Goal: Information Seeking & Learning: Learn about a topic

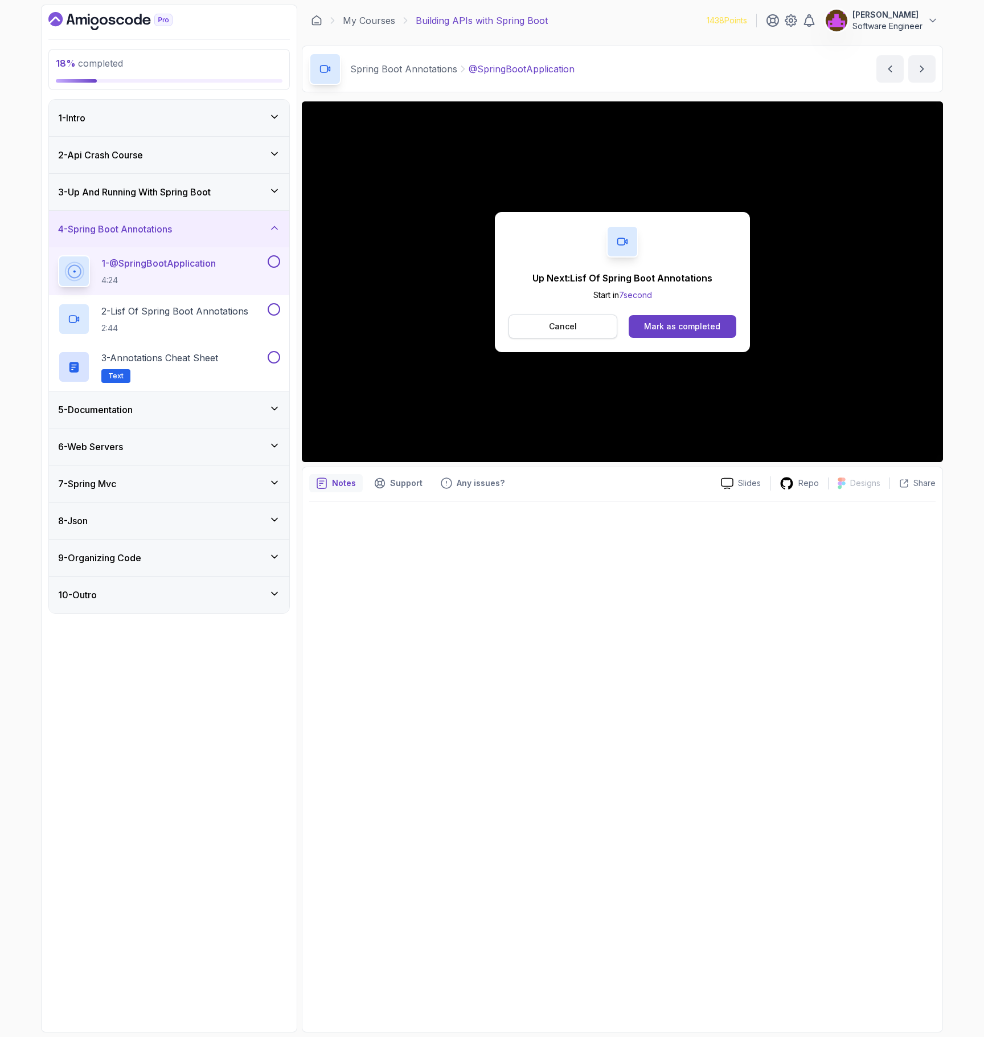
click at [588, 329] on button "Cancel" at bounding box center [563, 326] width 109 height 24
click at [693, 328] on div "Mark as completed" at bounding box center [682, 326] width 76 height 11
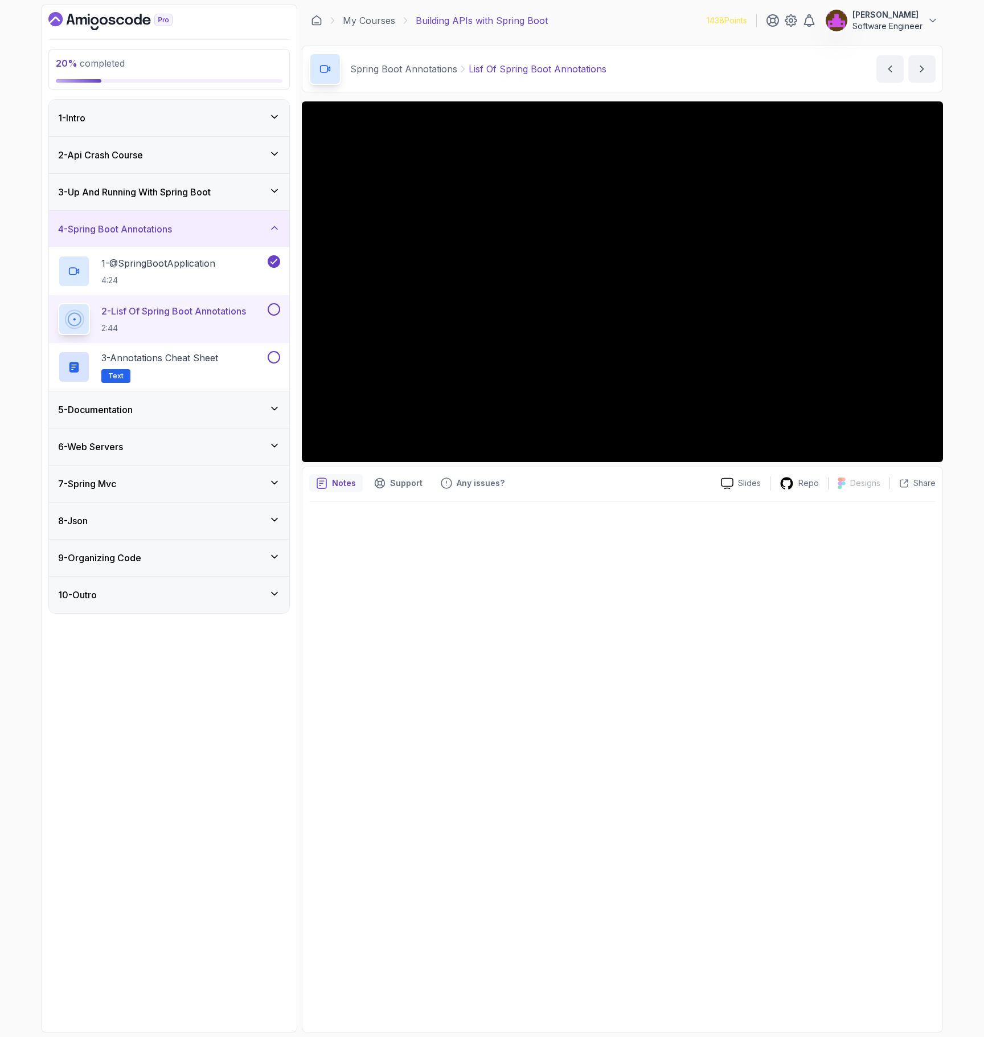
click at [136, 418] on div "5 - Documentation" at bounding box center [169, 409] width 240 height 36
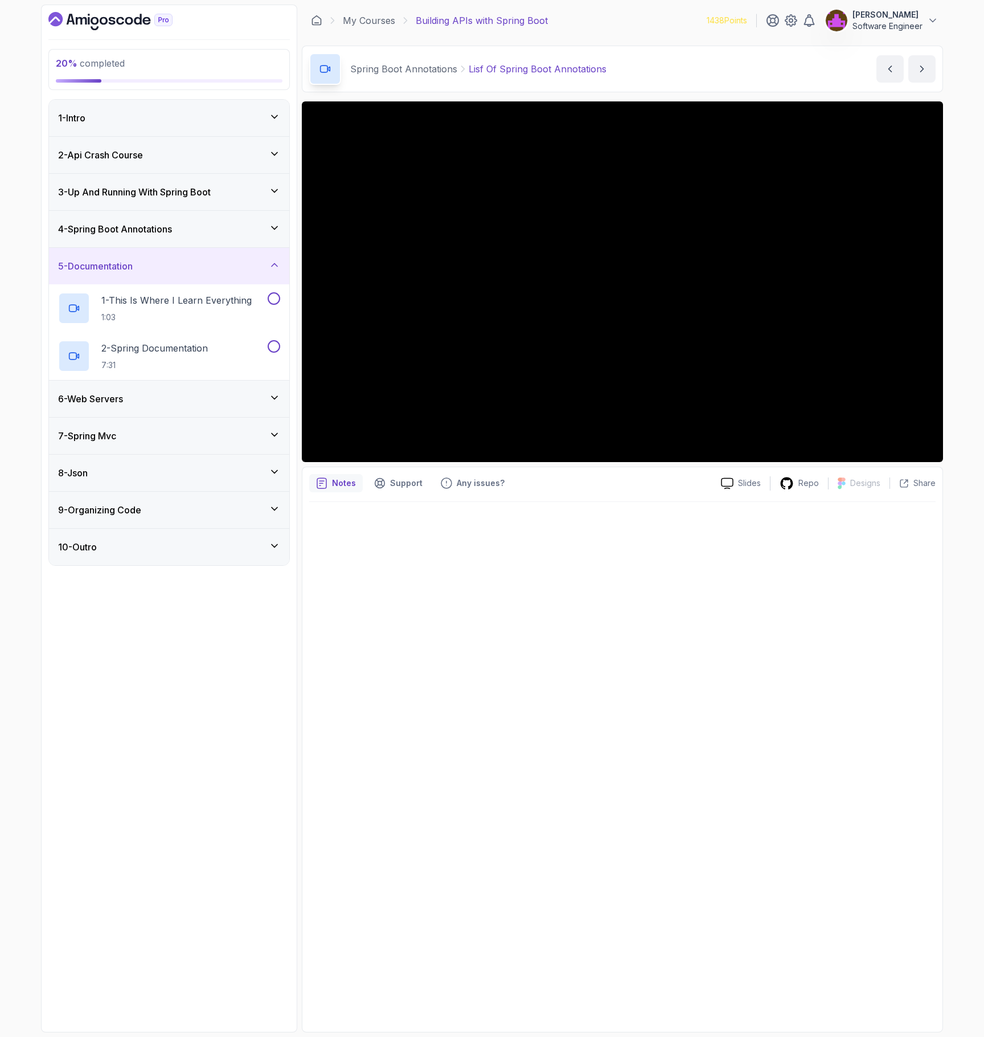
click at [137, 405] on div "6 - Web Servers" at bounding box center [169, 399] width 222 height 14
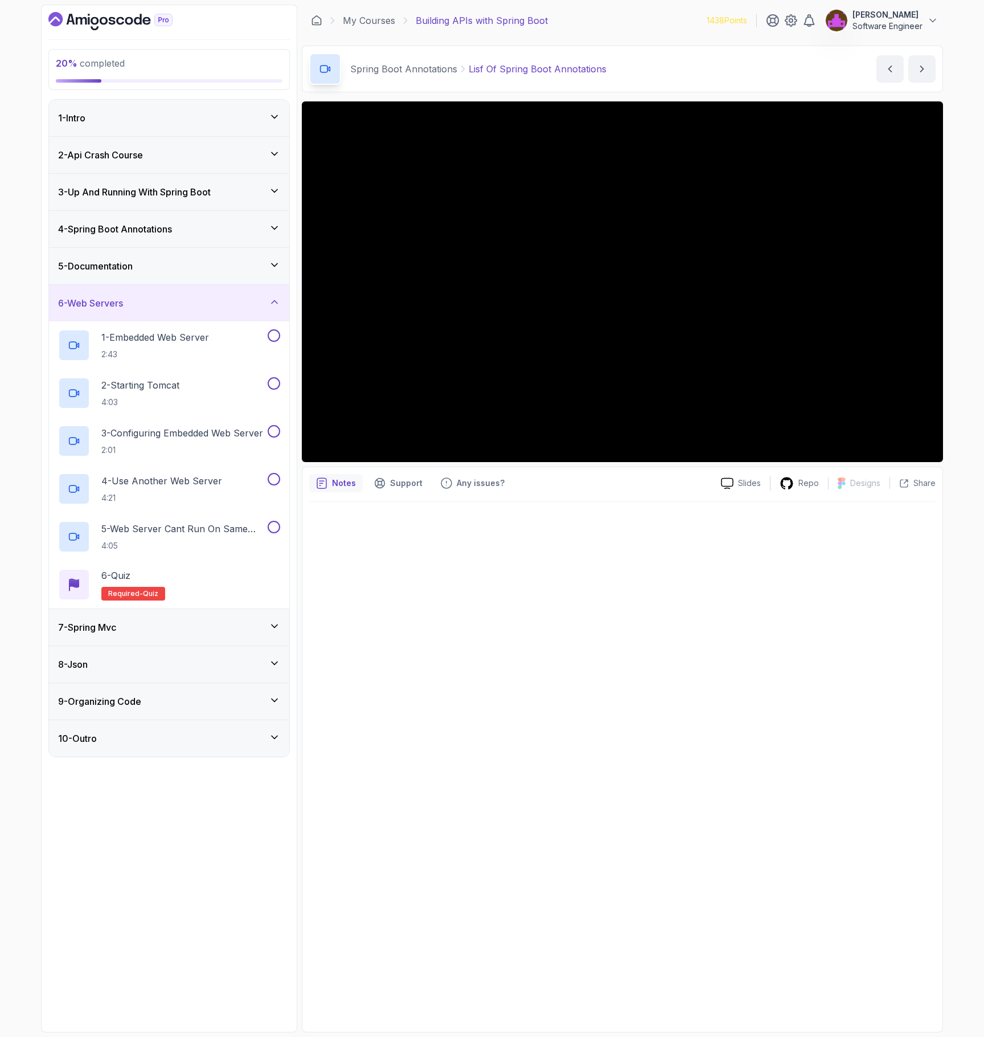
click at [162, 272] on div "5 - Documentation" at bounding box center [169, 266] width 222 height 14
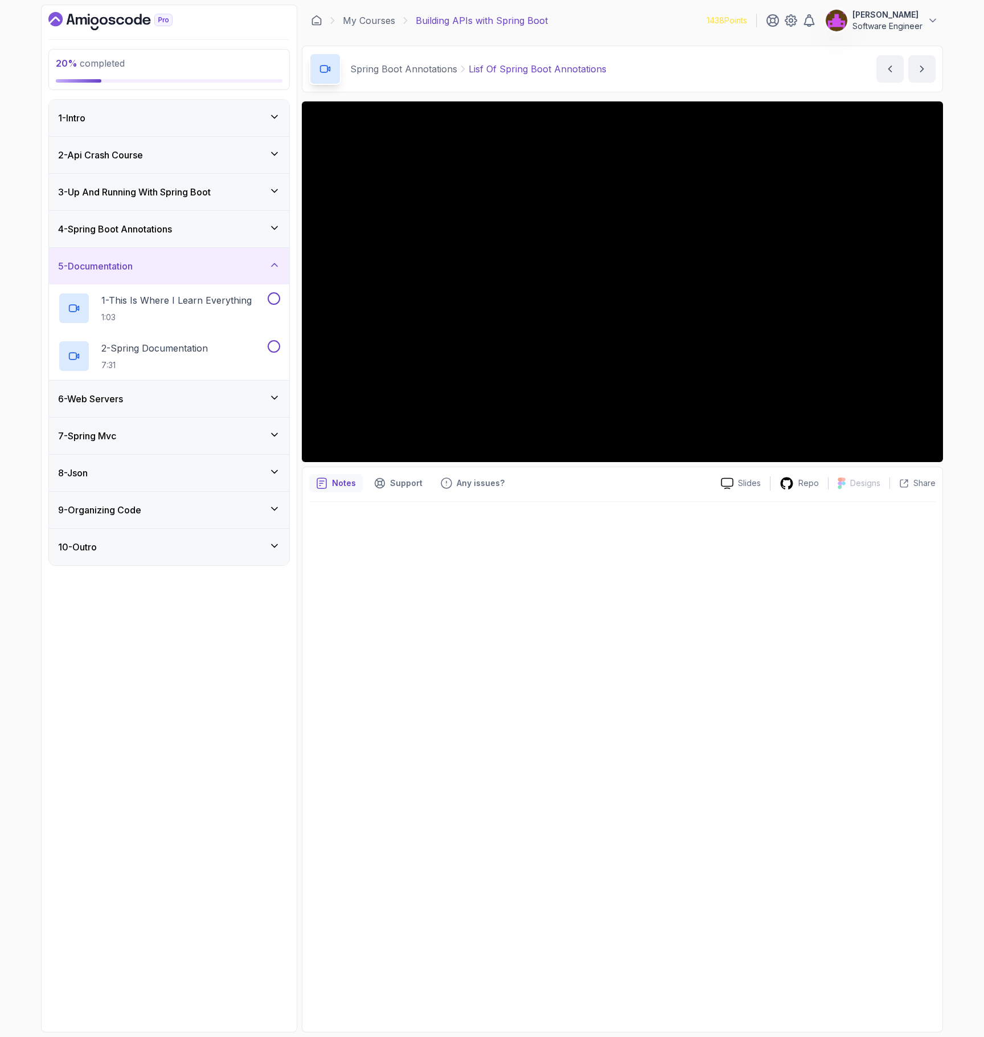
click at [165, 239] on div "4 - Spring Boot Annotations" at bounding box center [169, 229] width 240 height 36
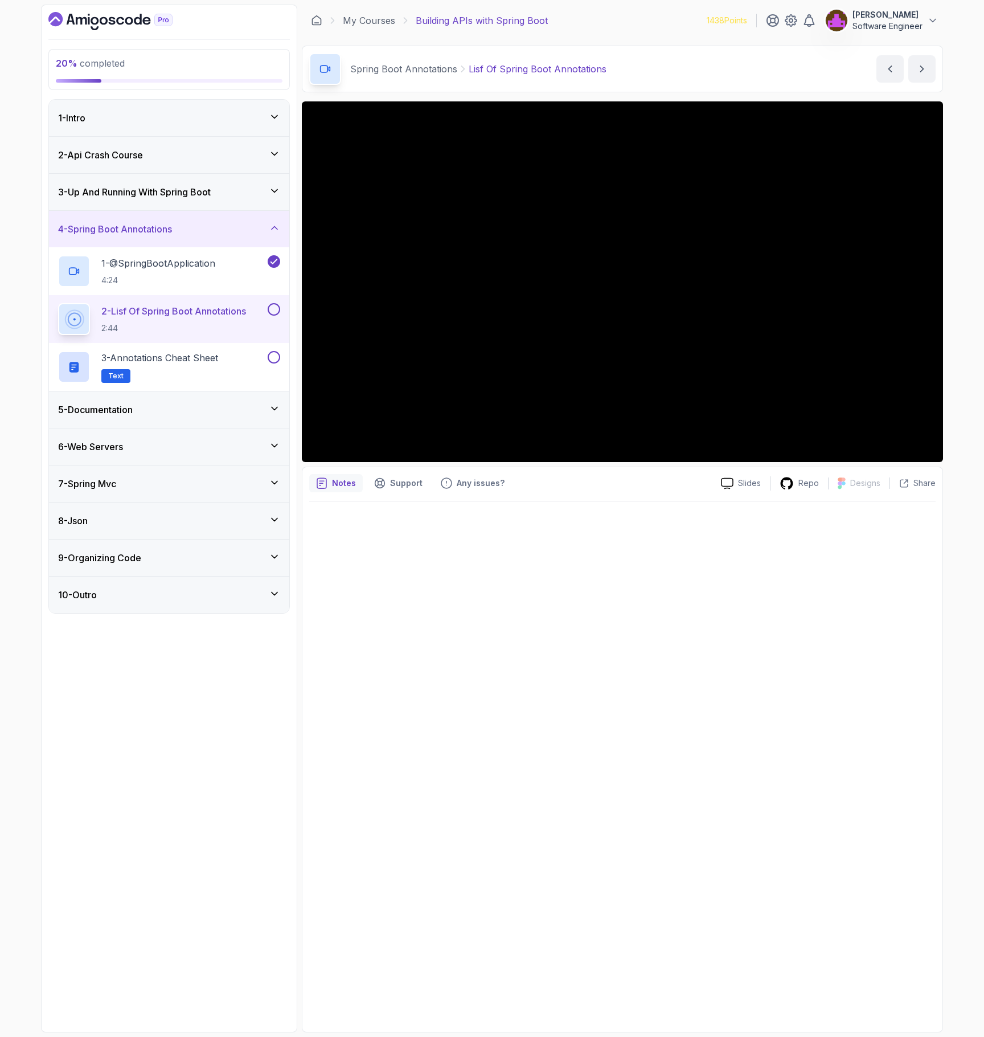
click at [137, 448] on div "6 - Web Servers" at bounding box center [169, 447] width 222 height 14
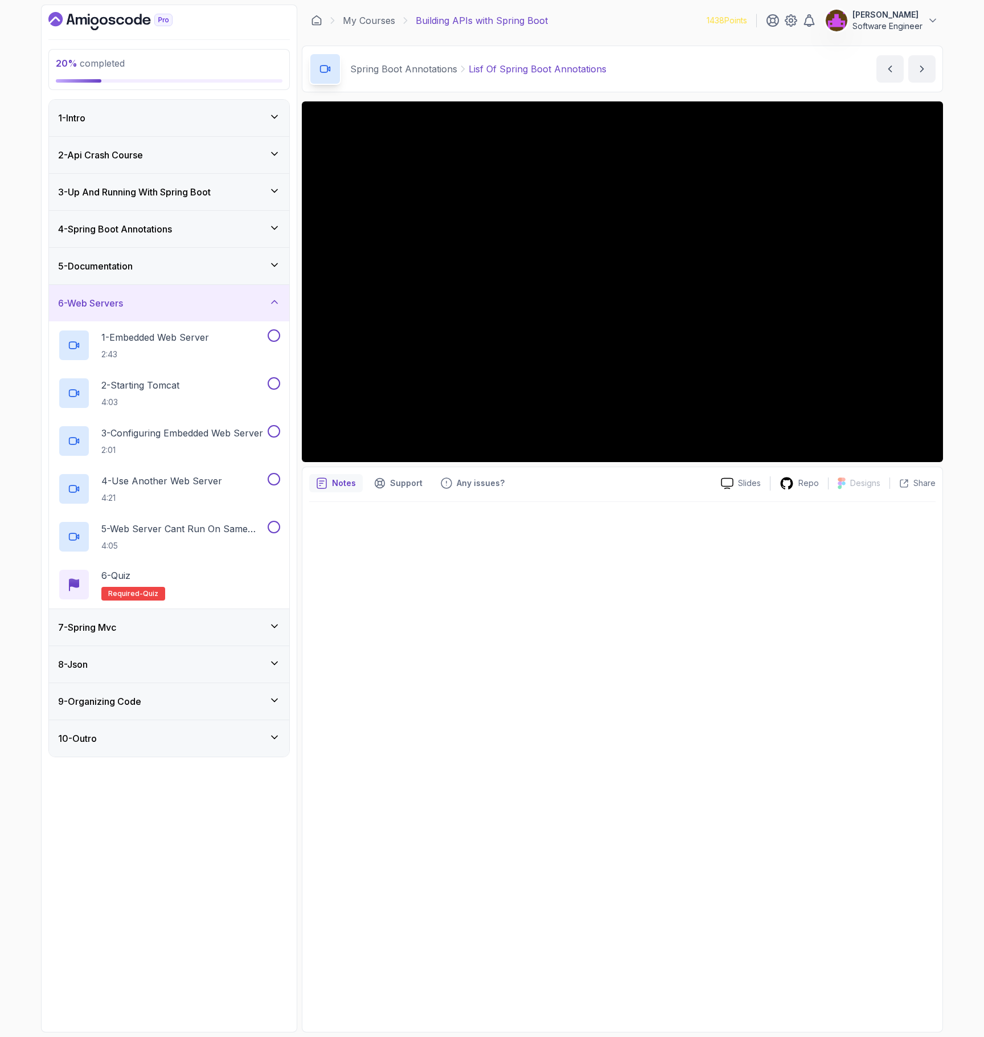
click at [152, 216] on div "4 - Spring Boot Annotations" at bounding box center [169, 229] width 240 height 36
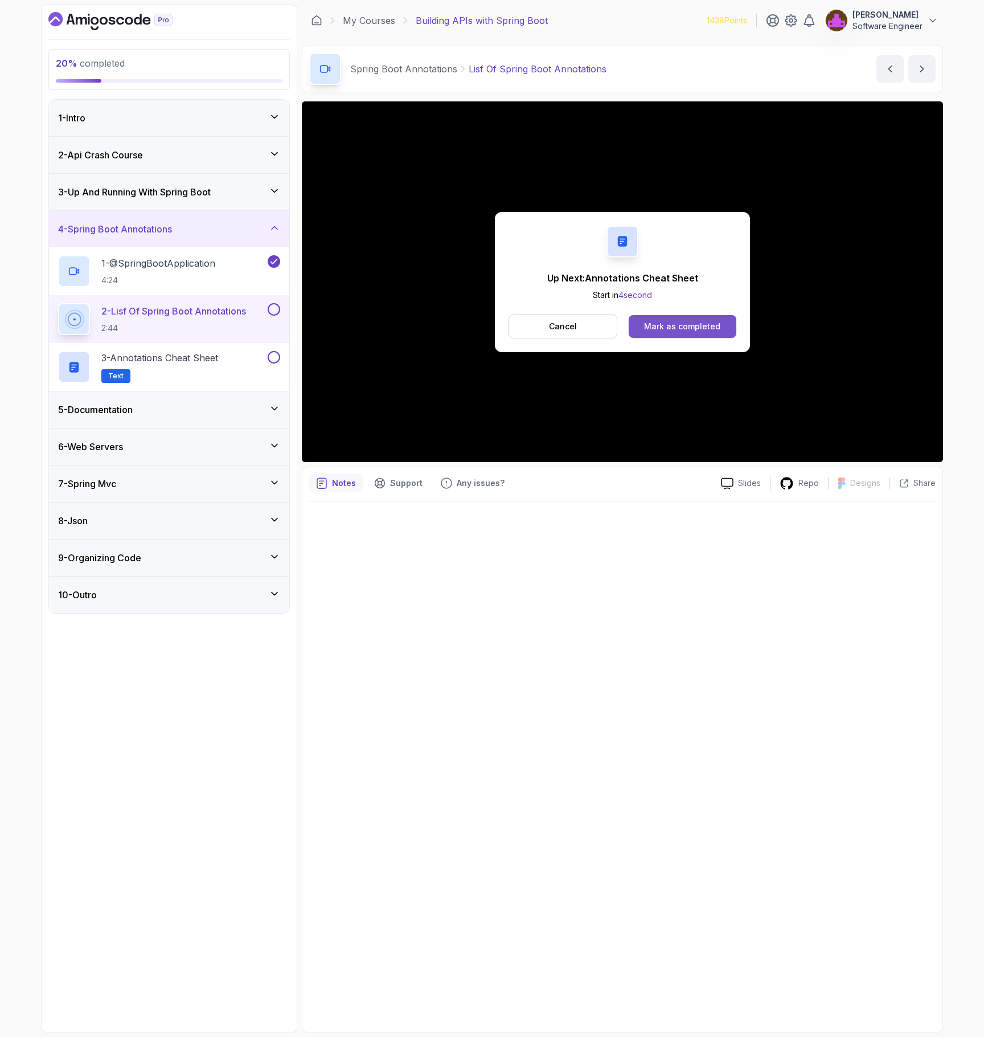
click at [686, 326] on div "Mark as completed" at bounding box center [682, 326] width 76 height 11
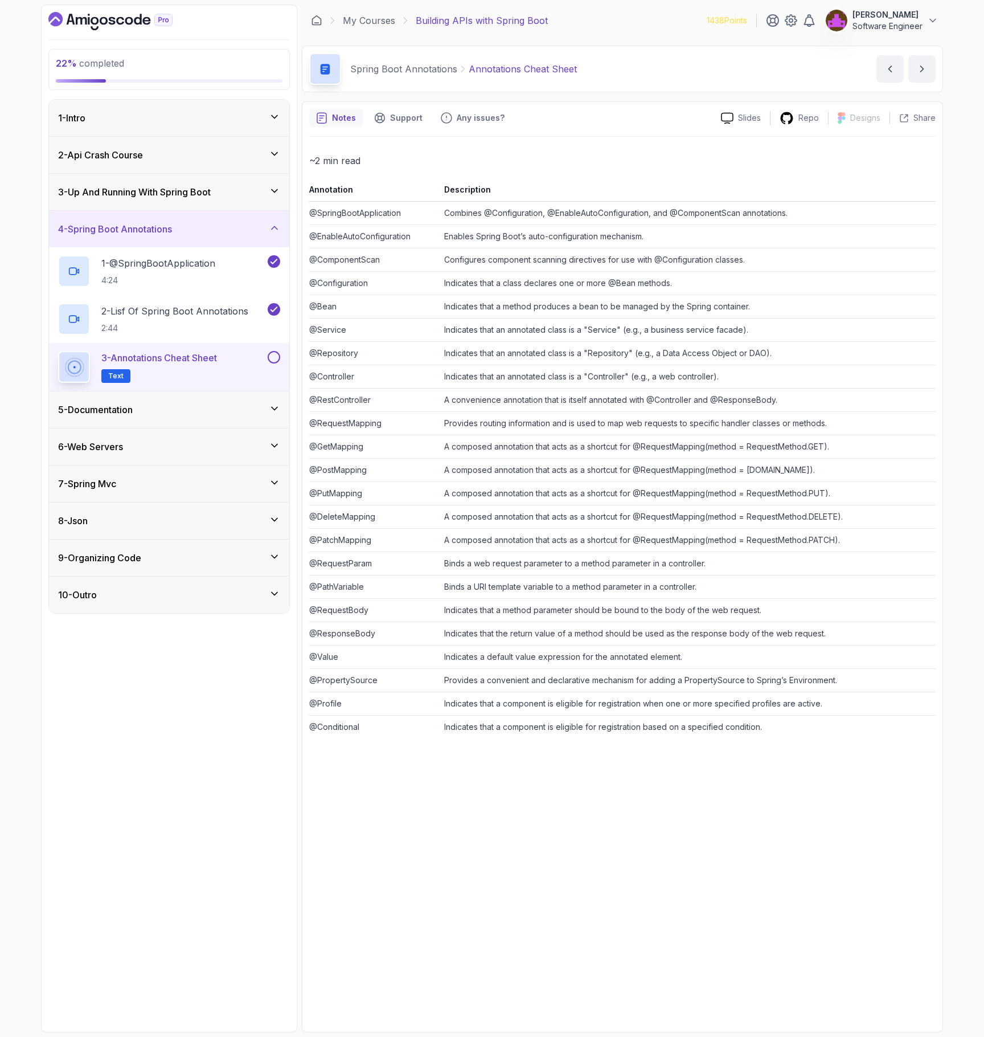
click at [272, 358] on button at bounding box center [274, 357] width 13 height 13
click at [199, 410] on div "5 - Documentation" at bounding box center [169, 410] width 222 height 14
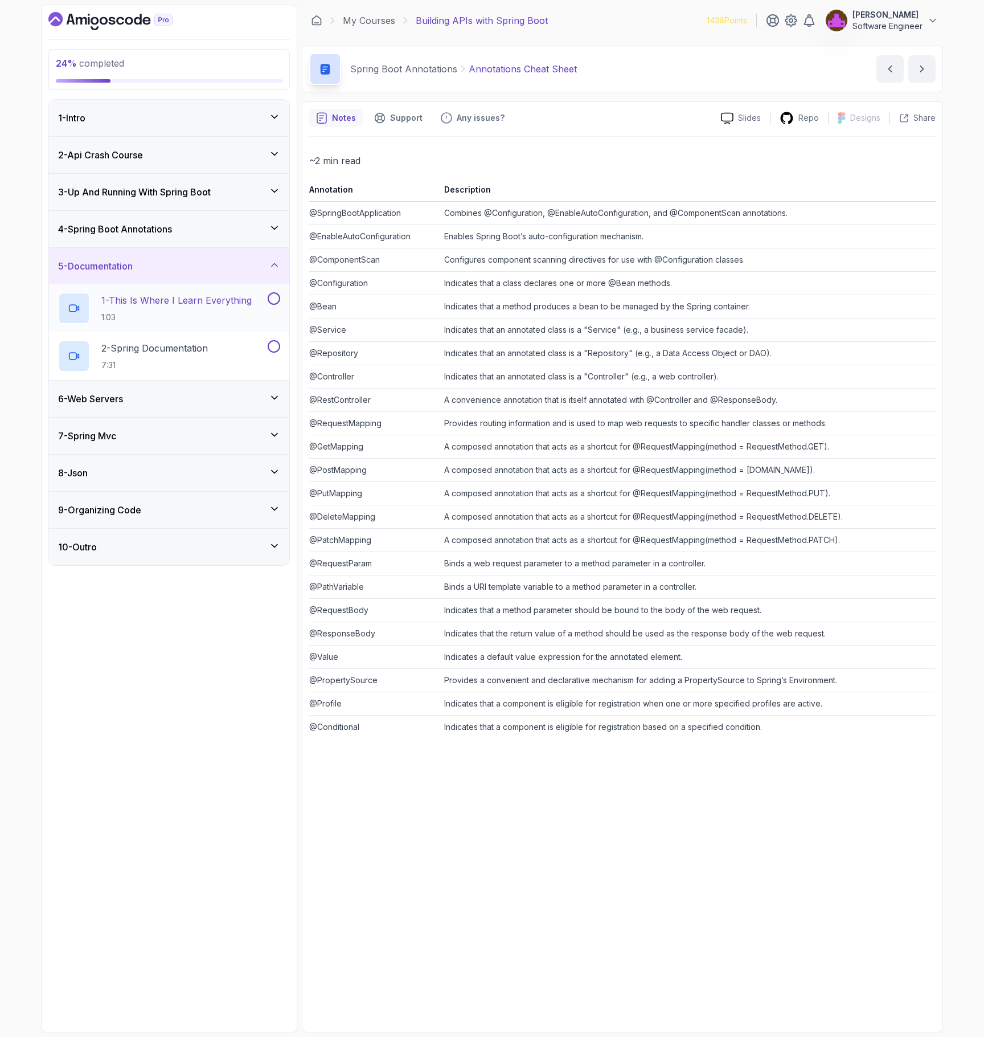
click at [186, 306] on p "1 - This Is Where I Learn Everything" at bounding box center [176, 300] width 150 height 14
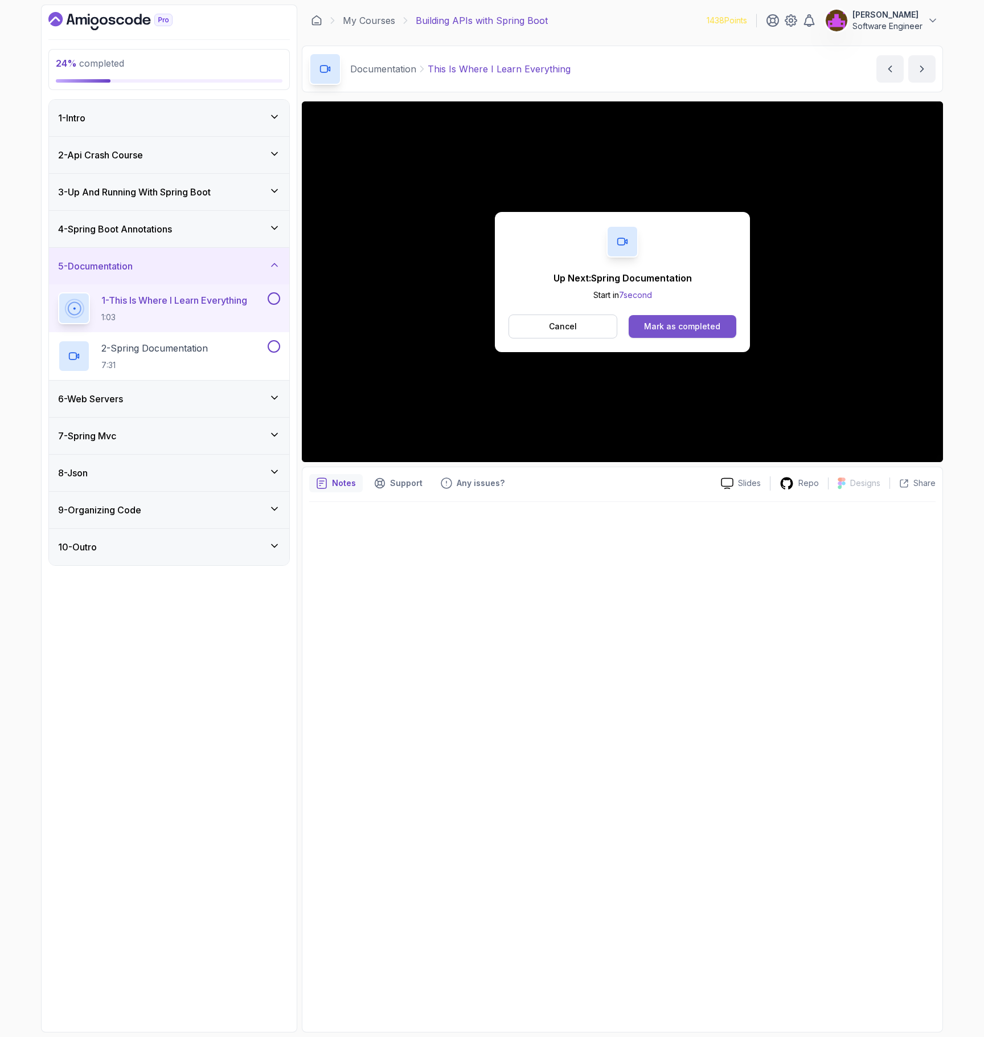
click at [699, 329] on div "Mark as completed" at bounding box center [682, 326] width 76 height 11
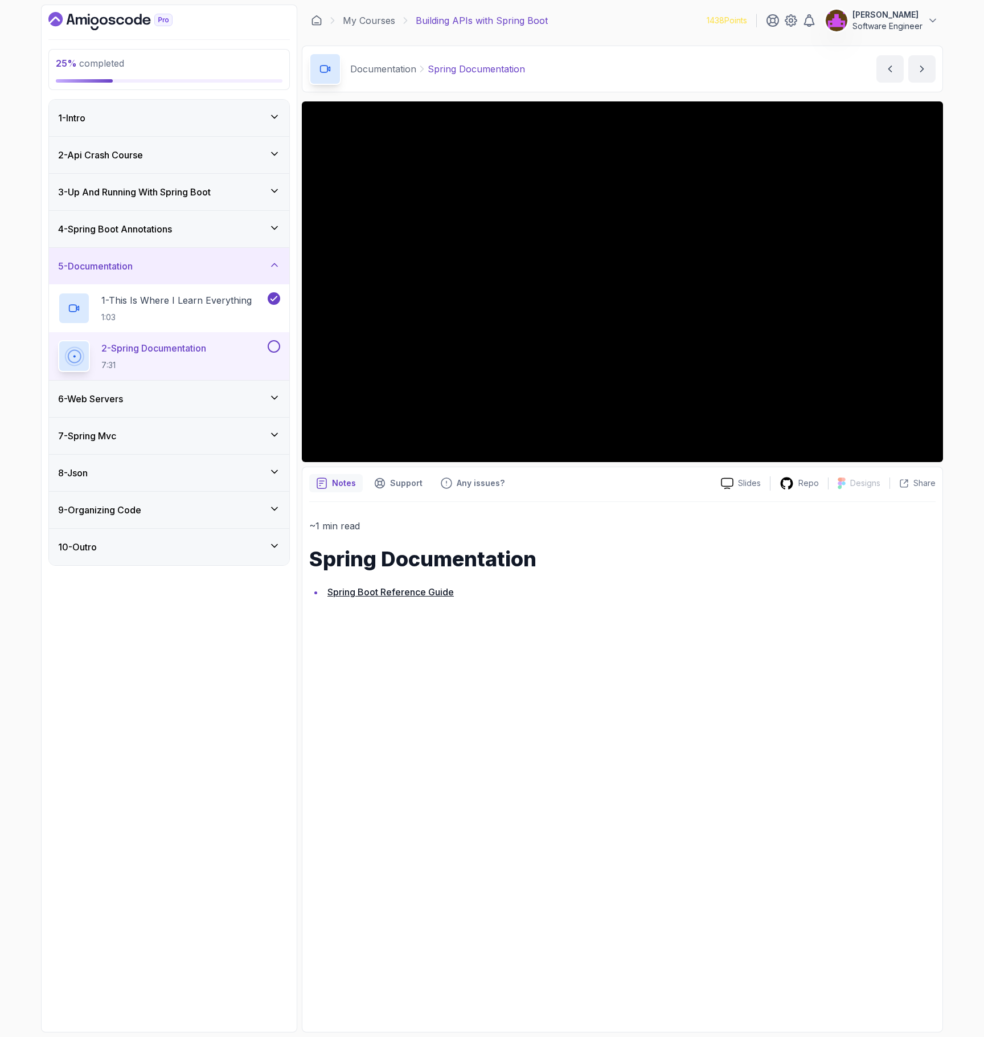
click at [675, 813] on div "~1 min read Spring Documentation Spring Boot Reference Guide" at bounding box center [622, 763] width 627 height 523
click at [677, 627] on div "~1 min read Spring Documentation Spring Boot Reference Guide" at bounding box center [622, 763] width 627 height 523
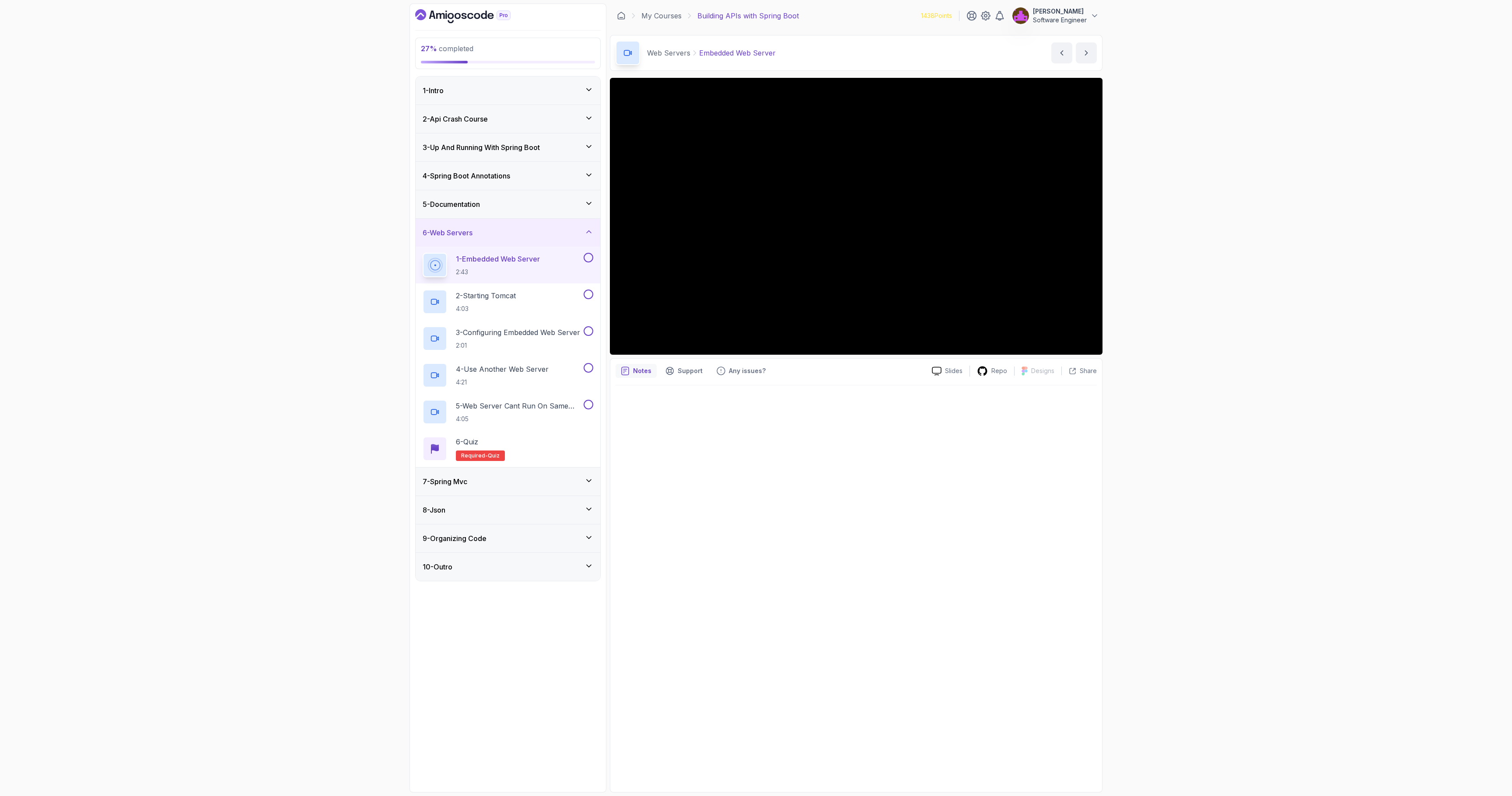
click at [475, 189] on div "4 - Spring Boot Annotations" at bounding box center [508, 176] width 184 height 28
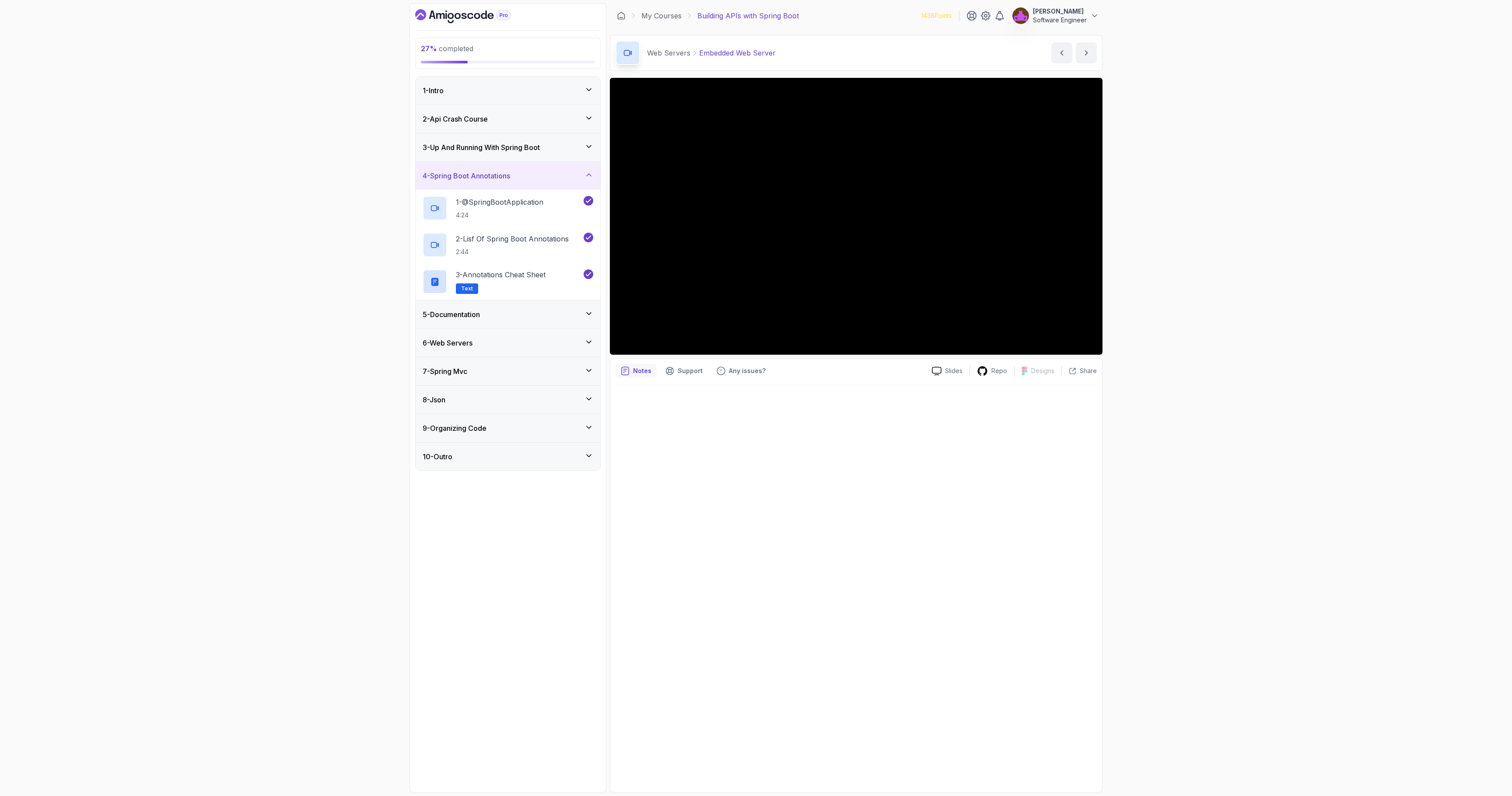
click at [470, 161] on div "3 - Up And Running With Spring Boot" at bounding box center [508, 147] width 184 height 28
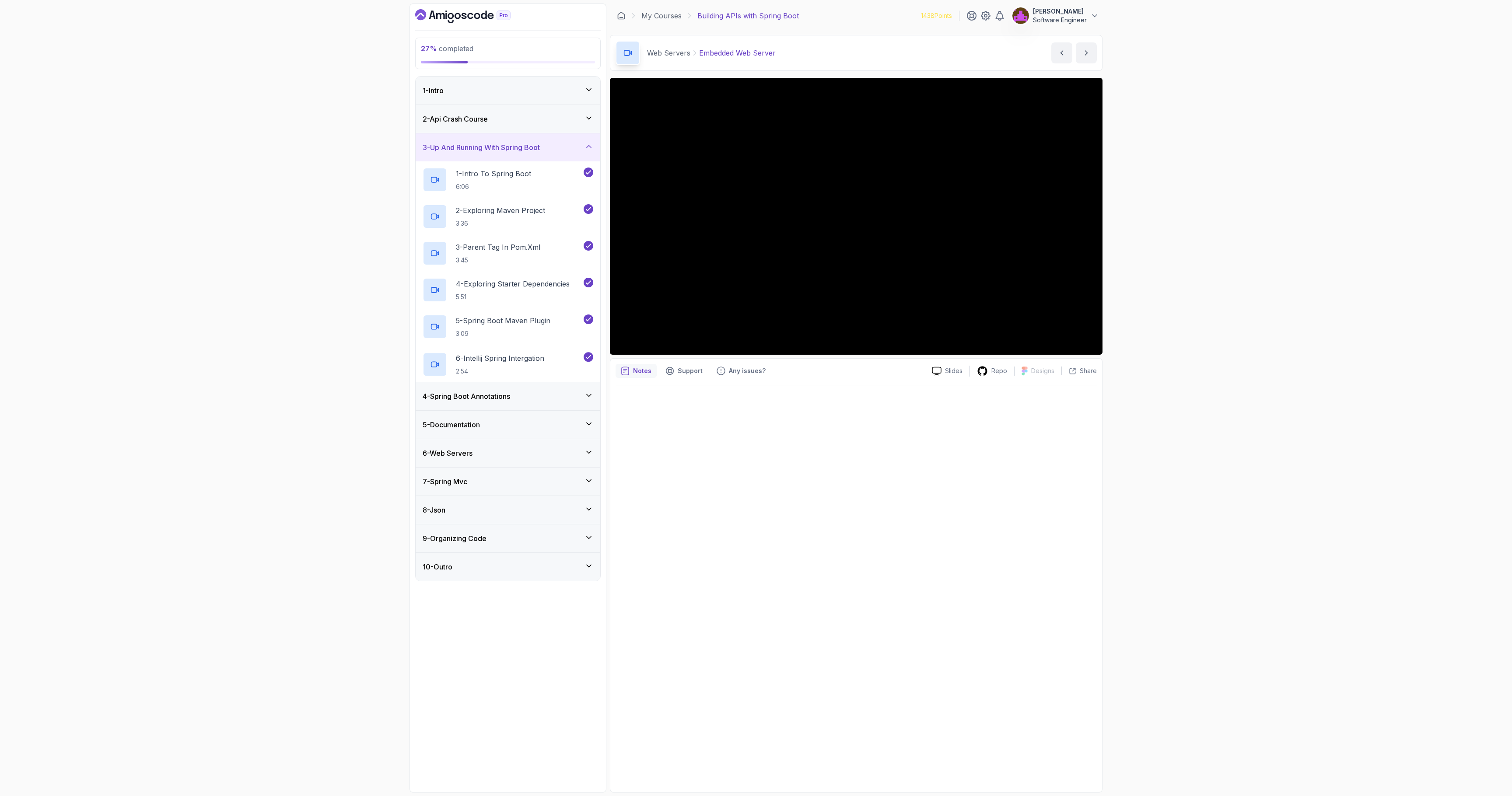
click at [475, 143] on h3 "3 - Up And Running With Spring Boot" at bounding box center [481, 147] width 117 height 11
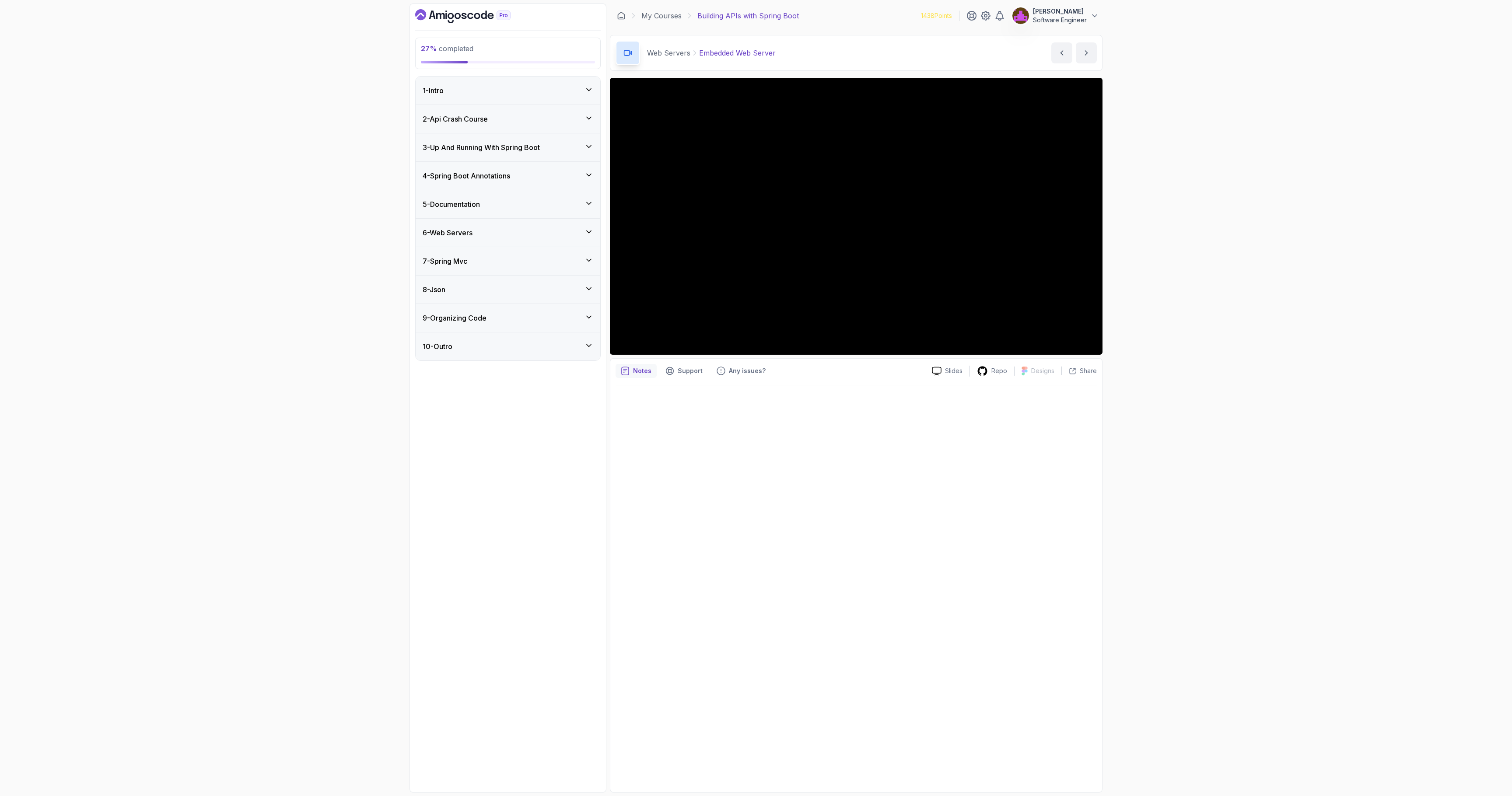
click at [475, 173] on h3 "4 - Spring Boot Annotations" at bounding box center [466, 176] width 88 height 11
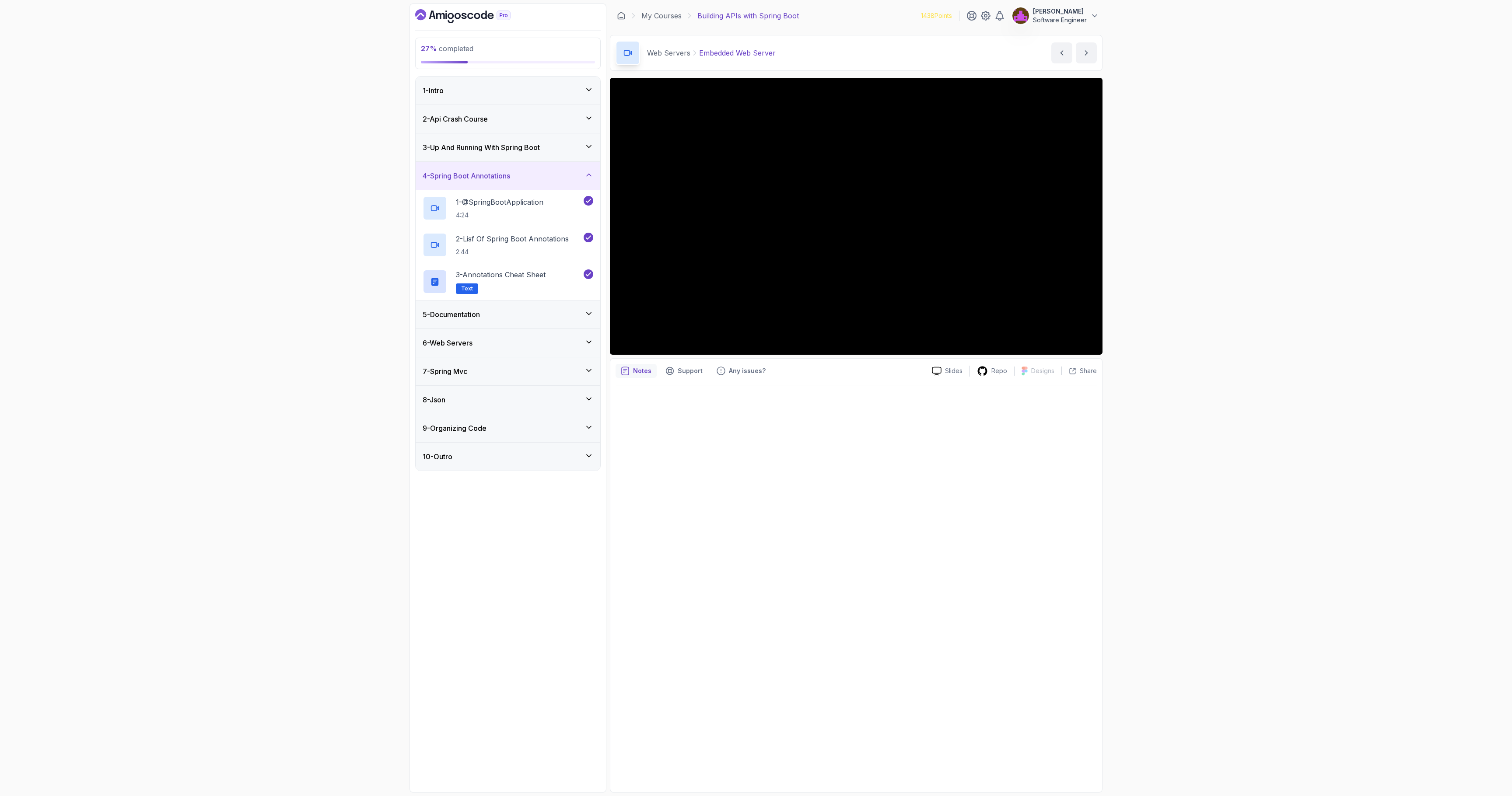
click at [475, 173] on h3 "4 - Spring Boot Annotations" at bounding box center [466, 176] width 88 height 11
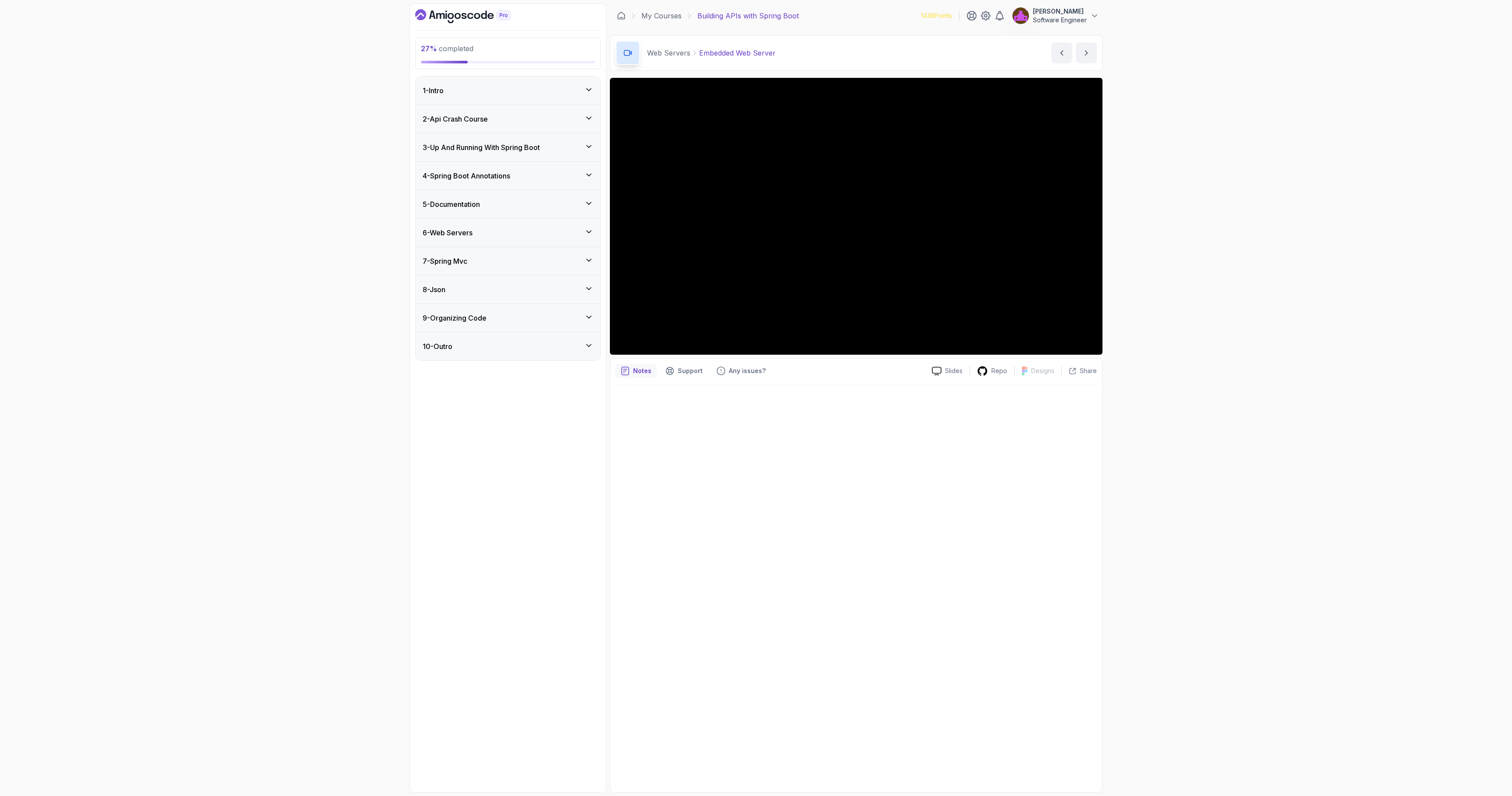
click at [478, 210] on div "5 - Documentation" at bounding box center [508, 204] width 184 height 28
click at [495, 203] on div "5 - Documentation" at bounding box center [508, 204] width 170 height 11
click at [488, 233] on div "6 - Web Servers" at bounding box center [508, 233] width 170 height 11
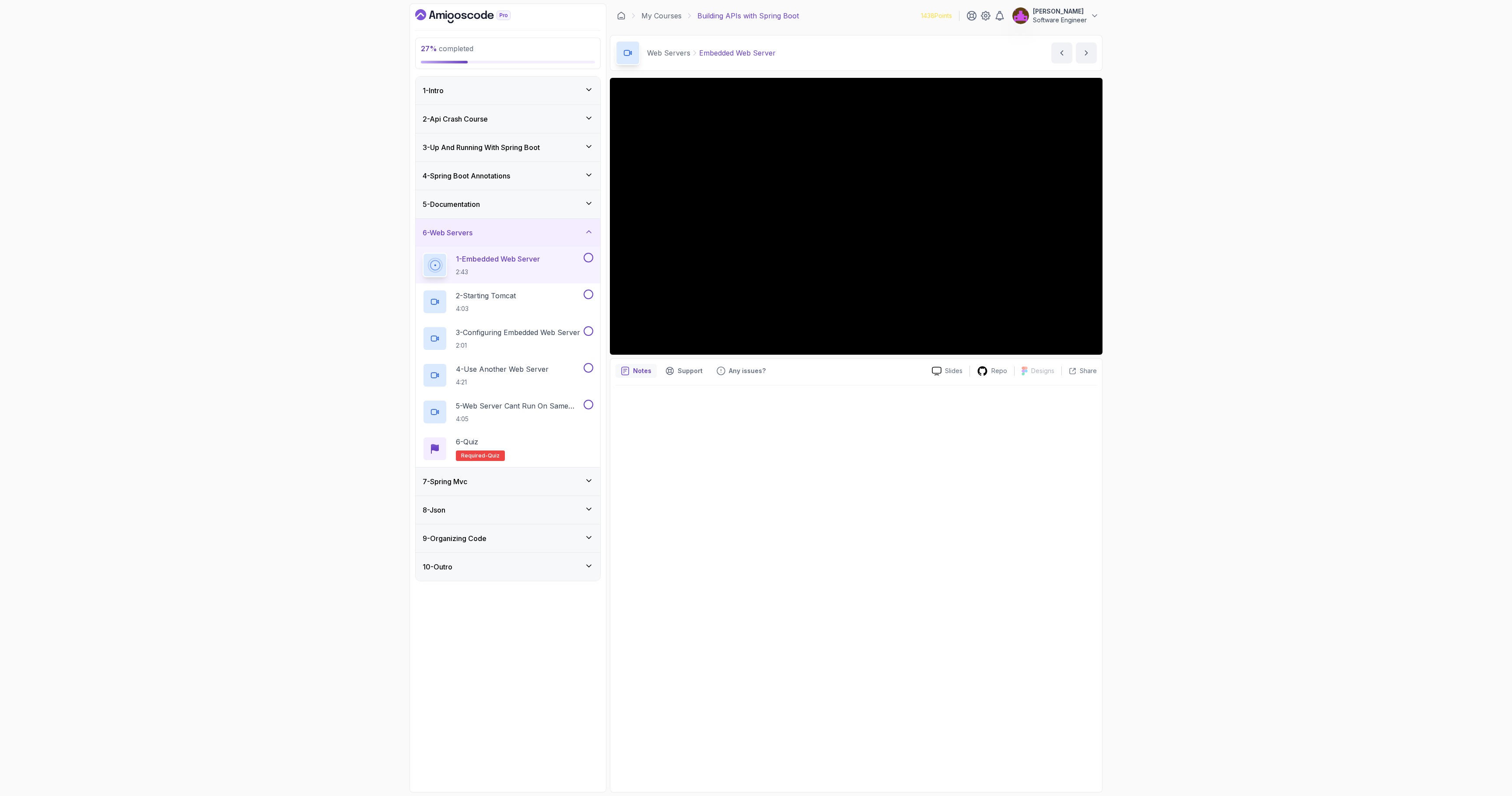
click at [782, 466] on div at bounding box center [855, 586] width 481 height 401
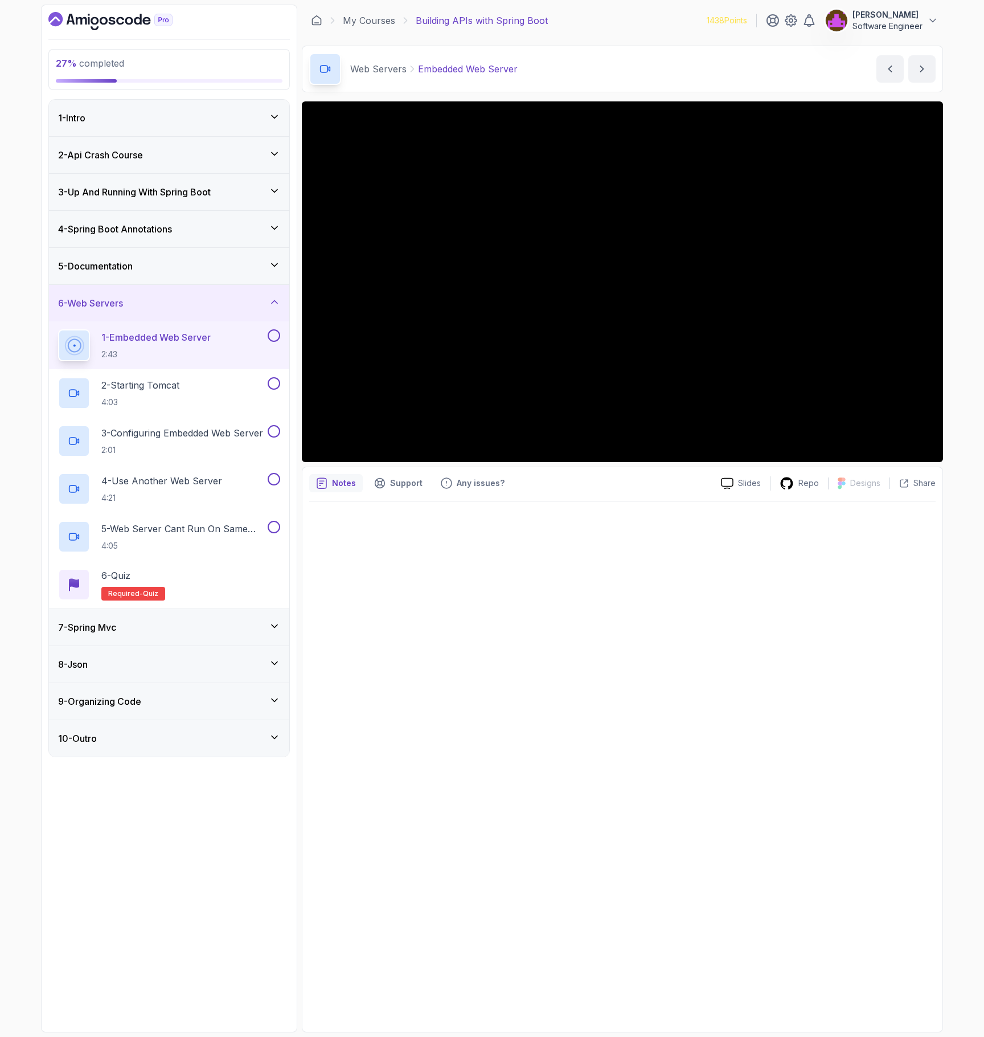
click at [606, 710] on div at bounding box center [622, 763] width 627 height 523
click at [597, 682] on div at bounding box center [622, 763] width 627 height 523
click at [541, 710] on div at bounding box center [622, 763] width 627 height 523
click at [588, 606] on div at bounding box center [622, 763] width 627 height 523
click at [590, 623] on div at bounding box center [622, 763] width 627 height 523
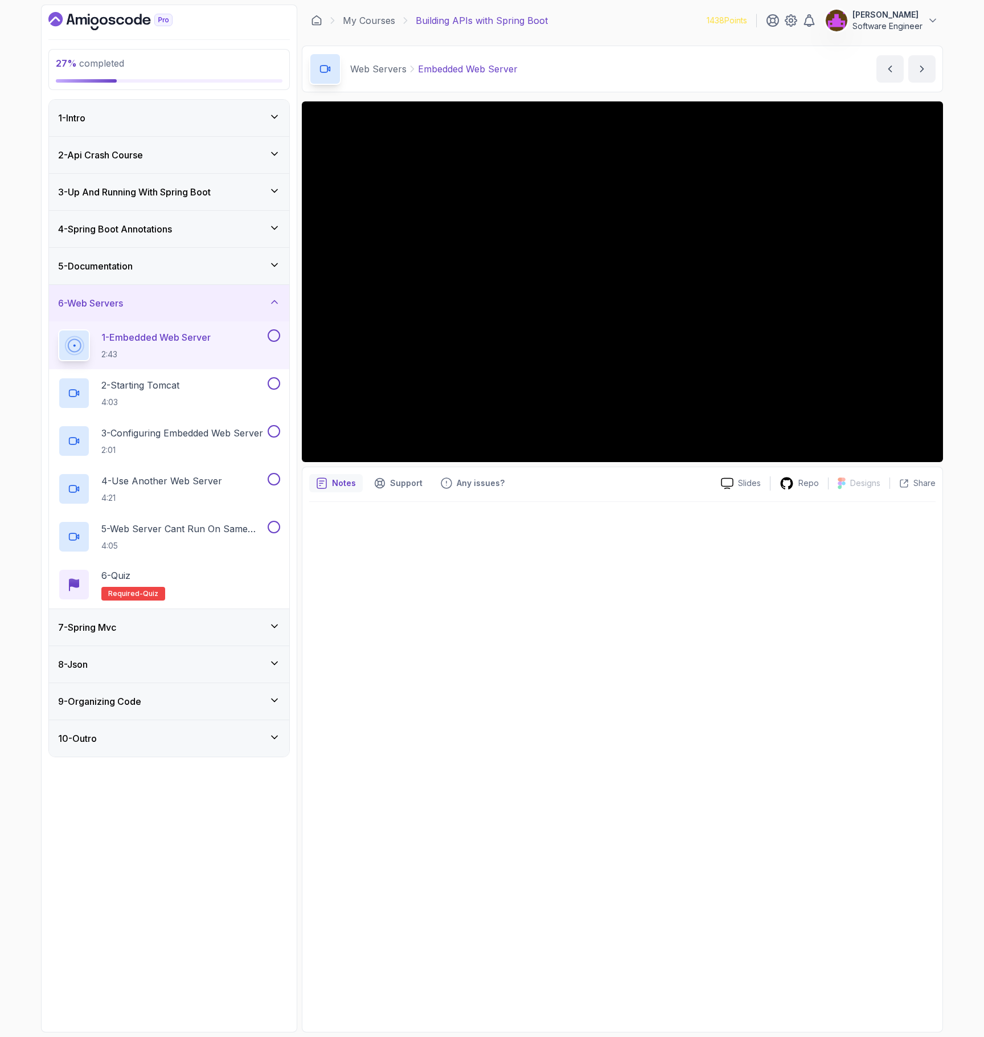
click at [718, 636] on div at bounding box center [622, 763] width 627 height 523
click at [647, 812] on div at bounding box center [622, 763] width 627 height 523
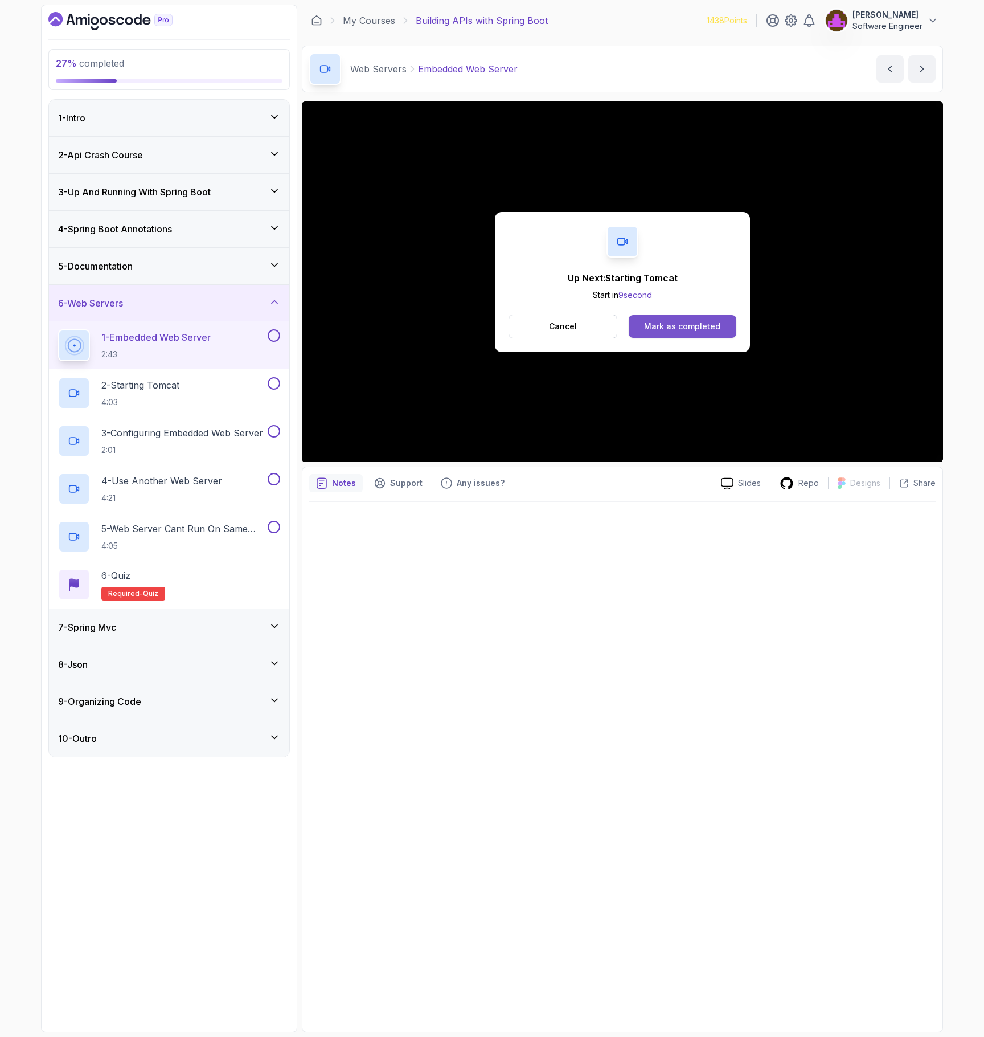
click at [696, 325] on div "Mark as completed" at bounding box center [682, 326] width 76 height 11
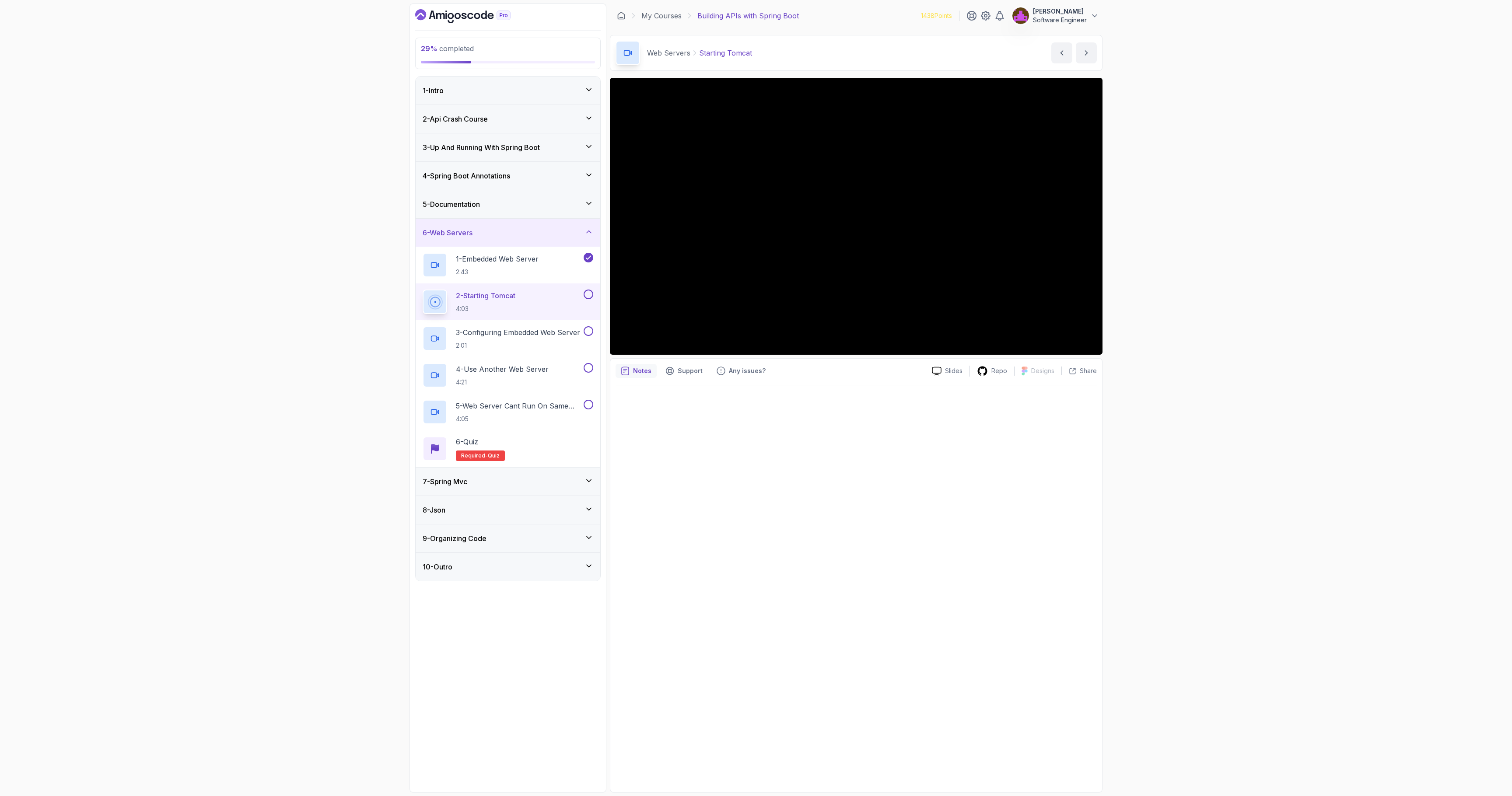
click at [1199, 409] on div "29 % completed 1 - Intro 2 - Api Crash Course 3 - Up And Running With Spring Bo…" at bounding box center [756, 398] width 1512 height 796
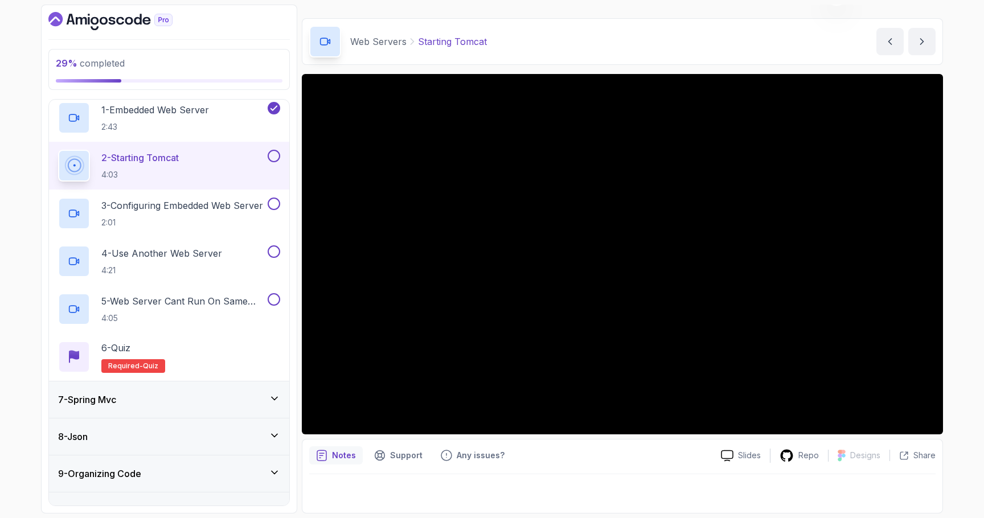
scroll to position [250, 0]
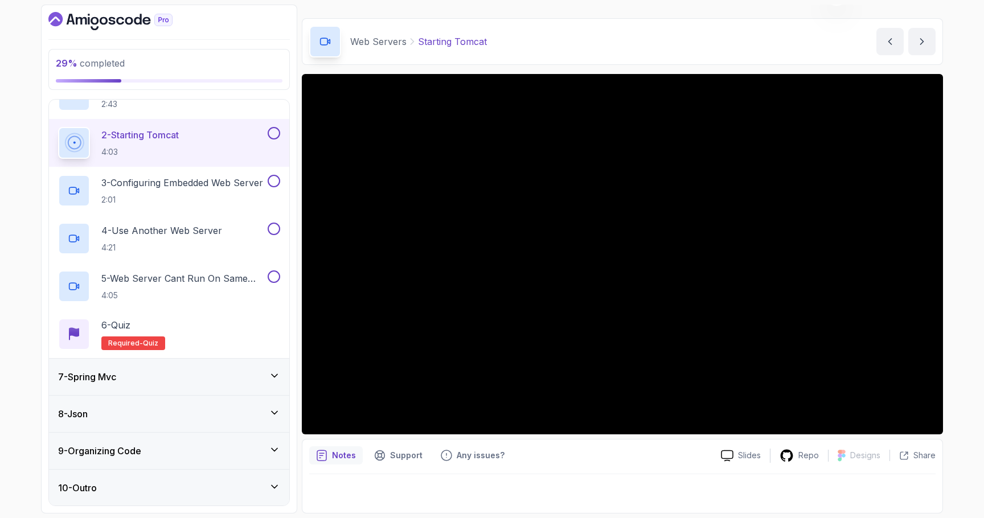
click at [170, 379] on div "7 - Spring Mvc" at bounding box center [169, 377] width 222 height 14
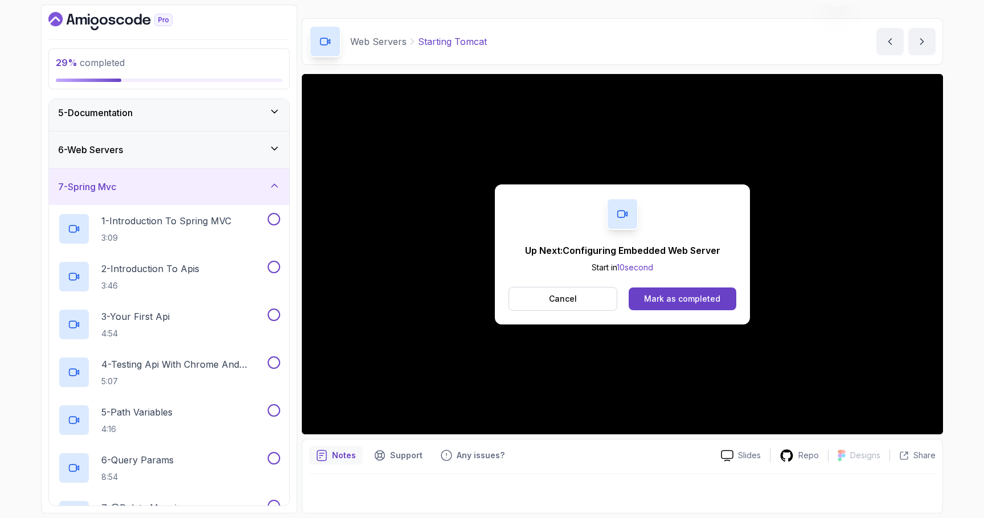
scroll to position [0, 0]
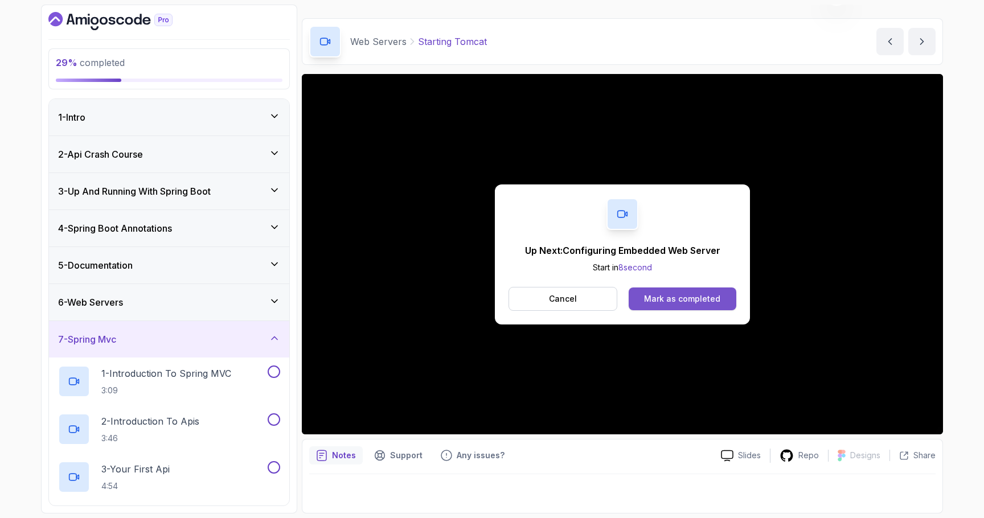
click at [683, 296] on div "Mark as completed" at bounding box center [682, 298] width 76 height 11
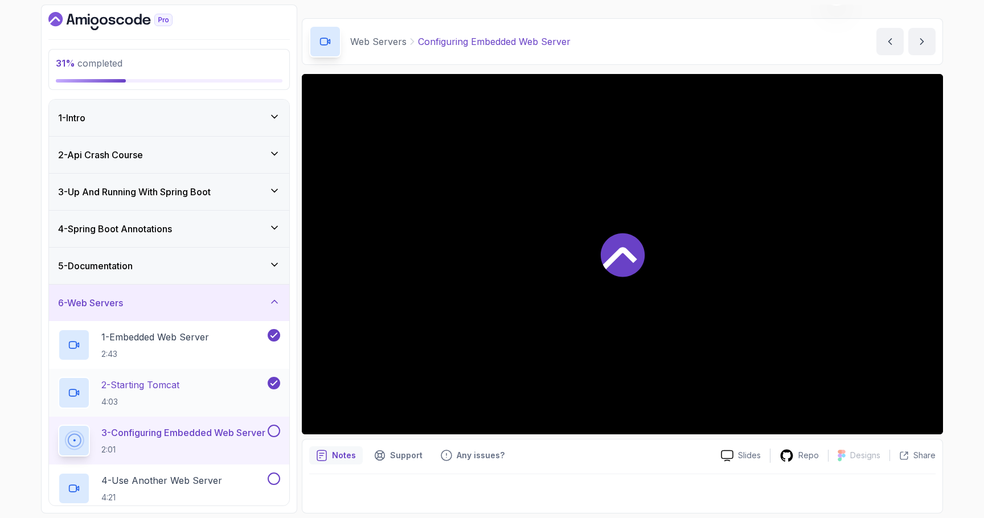
scroll to position [84, 0]
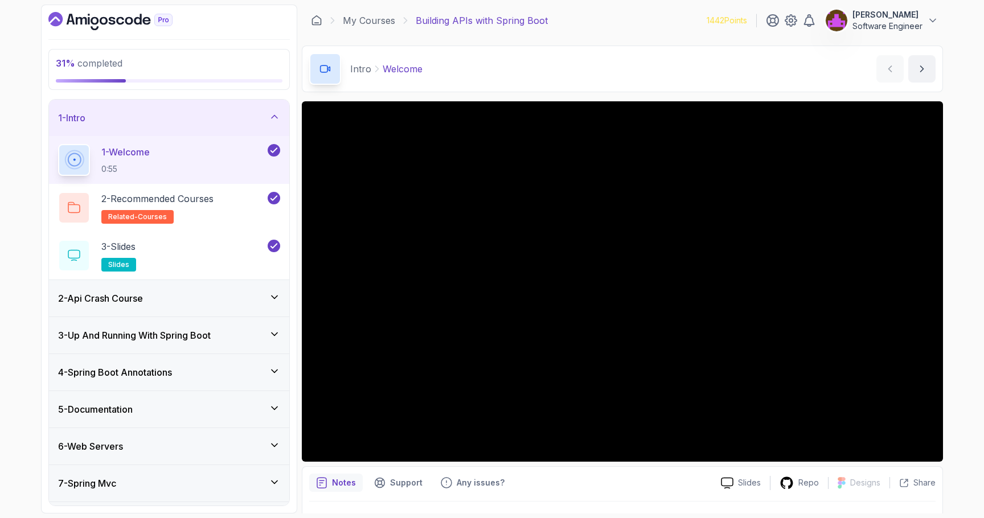
click at [150, 374] on h3 "4 - Spring Boot Annotations" at bounding box center [115, 373] width 114 height 14
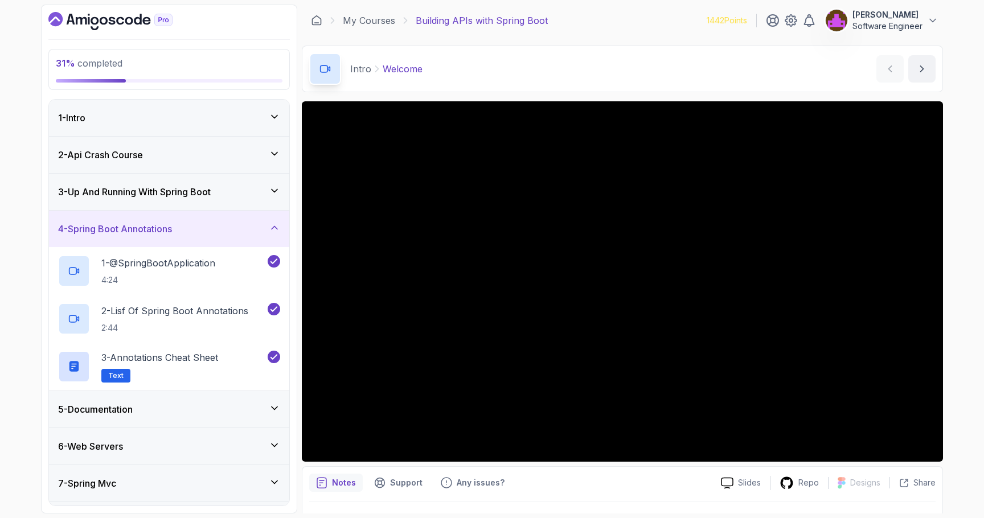
click at [133, 449] on div "6 - Web Servers" at bounding box center [169, 447] width 222 height 14
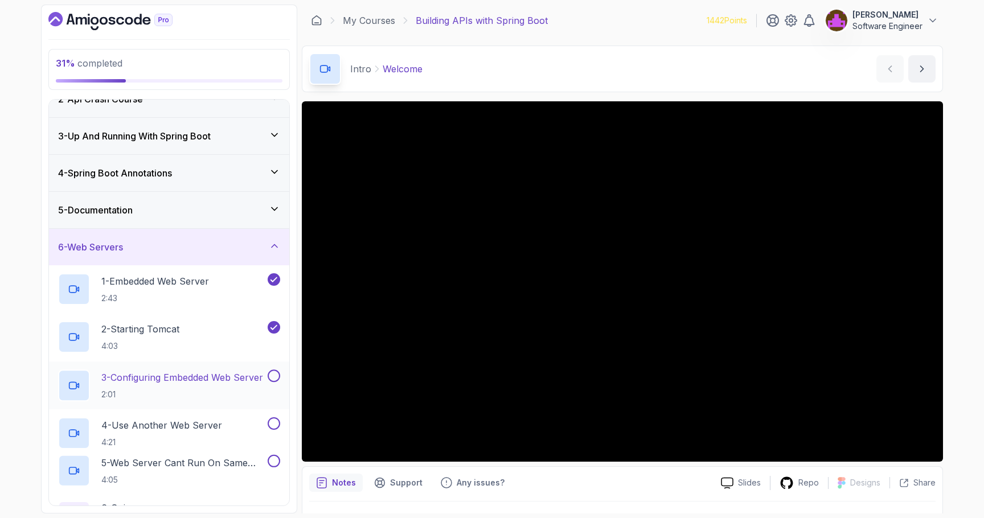
scroll to position [250, 0]
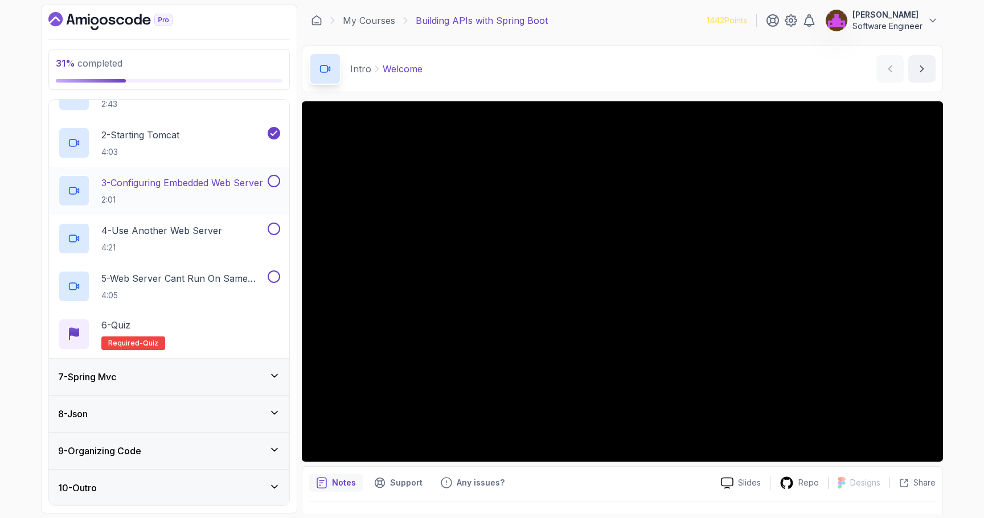
click at [185, 182] on p "3 - Configuring Embedded Web Server" at bounding box center [182, 183] width 162 height 14
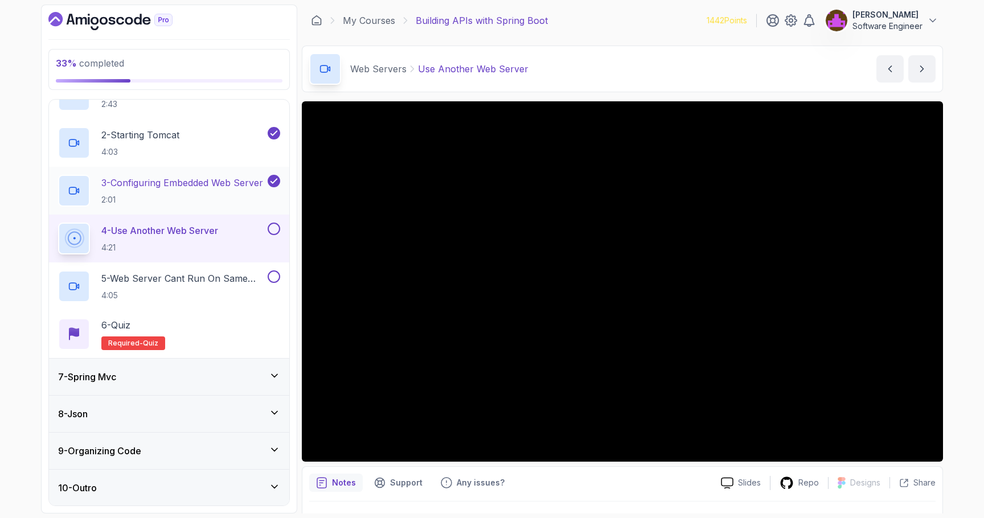
click at [202, 194] on p "2:01" at bounding box center [182, 199] width 162 height 11
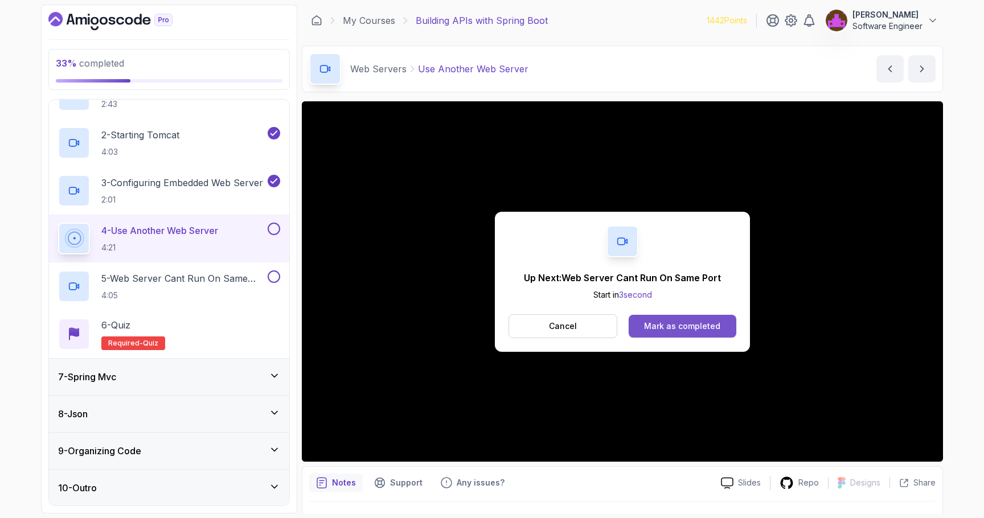
click at [666, 328] on div "Mark as completed" at bounding box center [682, 326] width 76 height 11
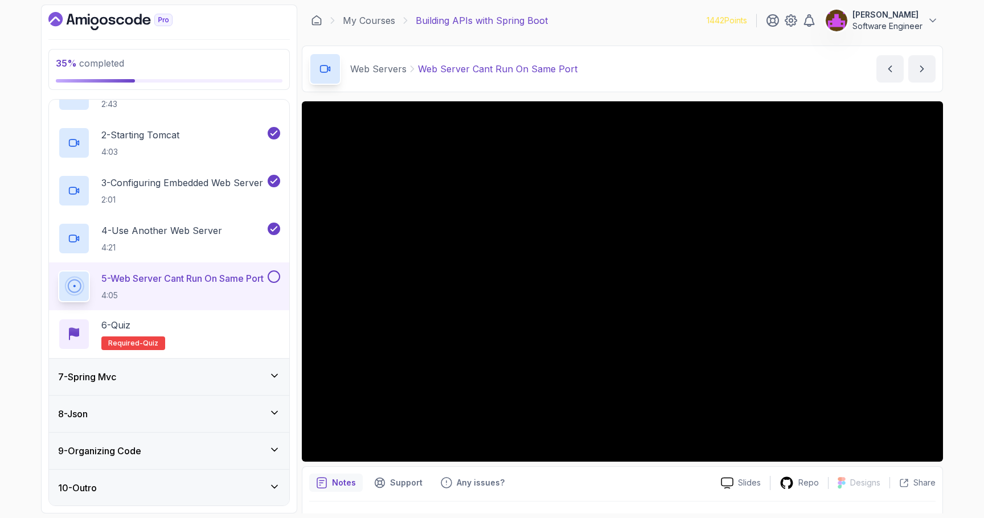
scroll to position [27, 0]
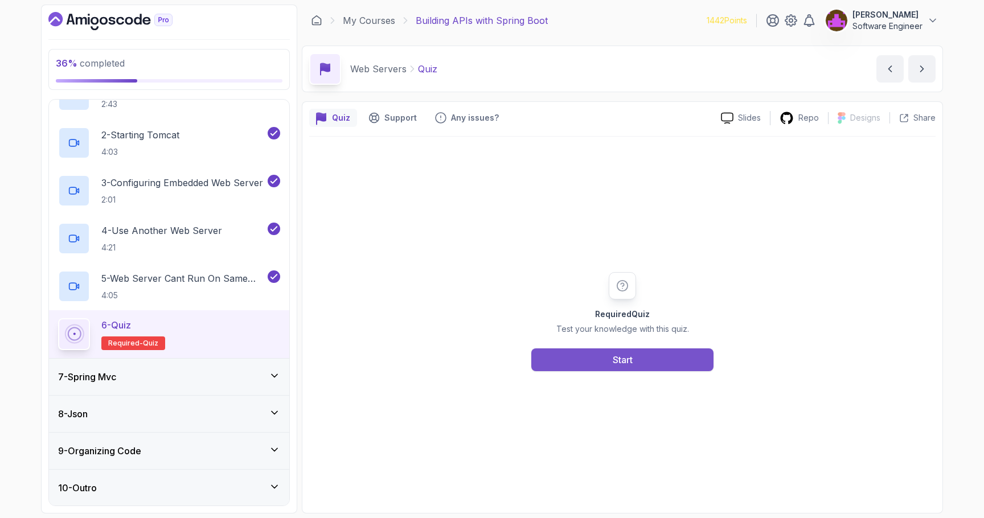
click at [628, 357] on div "Start" at bounding box center [623, 360] width 20 height 14
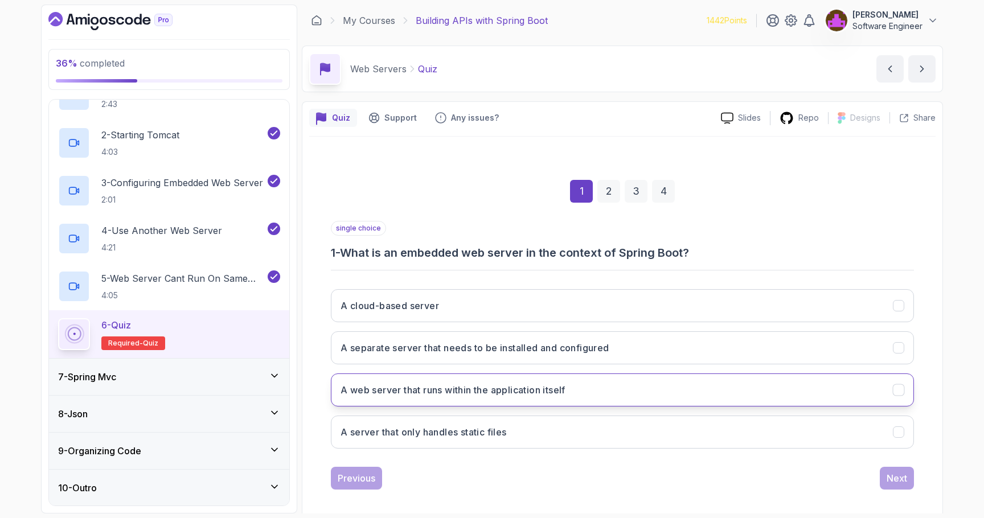
click at [404, 392] on h3 "A web server that runs within the application itself" at bounding box center [453, 390] width 225 height 14
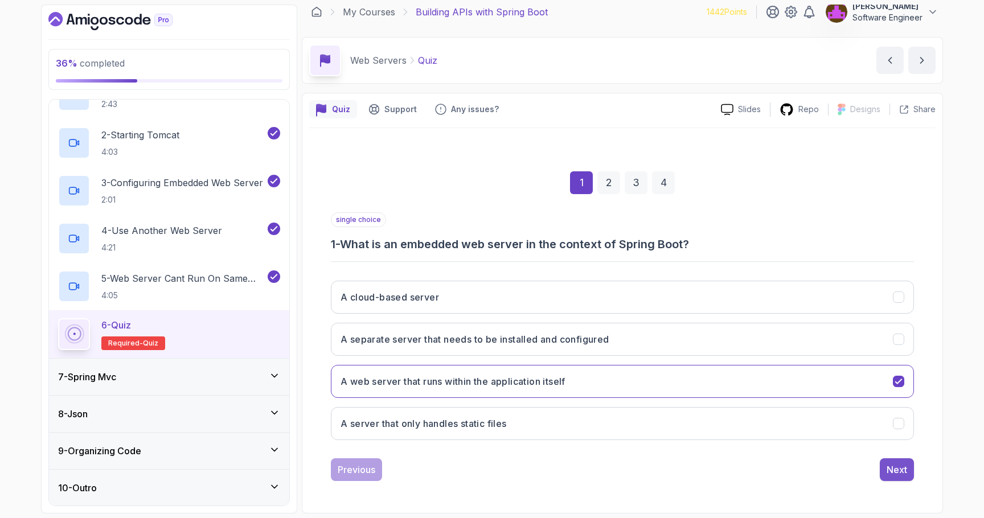
click at [889, 468] on div "Next" at bounding box center [897, 470] width 21 height 14
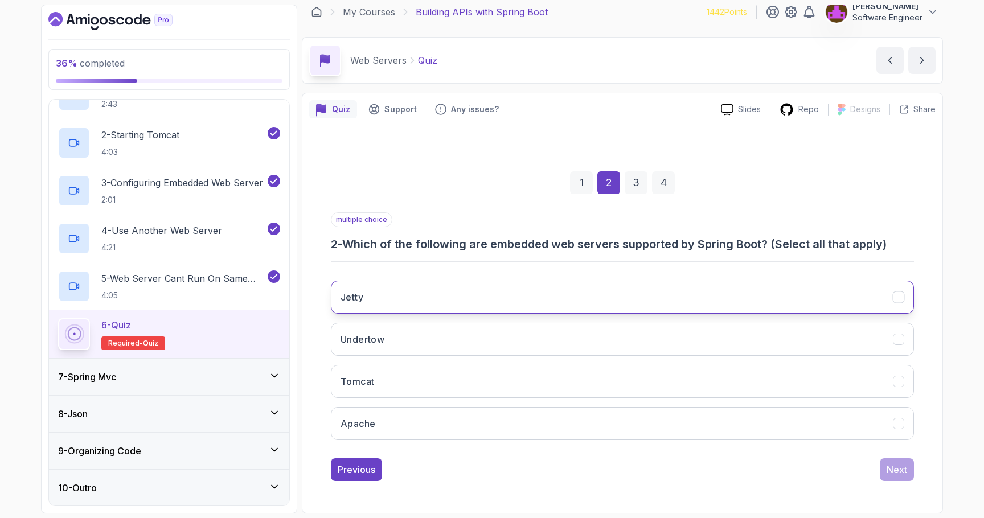
click at [428, 300] on button "Jetty" at bounding box center [622, 297] width 583 height 33
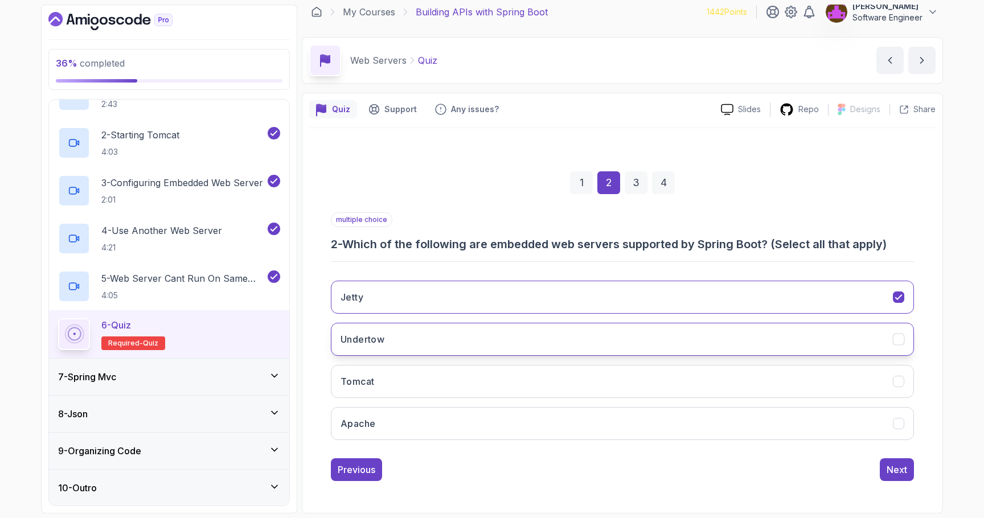
click at [395, 341] on button "Undertow" at bounding box center [622, 339] width 583 height 33
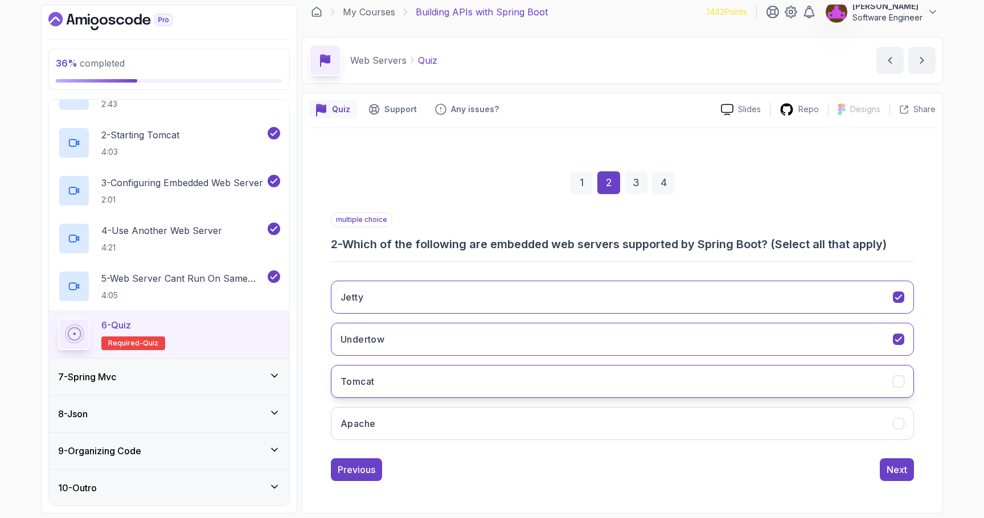
click at [382, 383] on button "Tomcat" at bounding box center [622, 381] width 583 height 33
click at [877, 474] on div "Previous Next" at bounding box center [622, 470] width 583 height 23
click at [887, 473] on div "Next" at bounding box center [897, 470] width 21 height 14
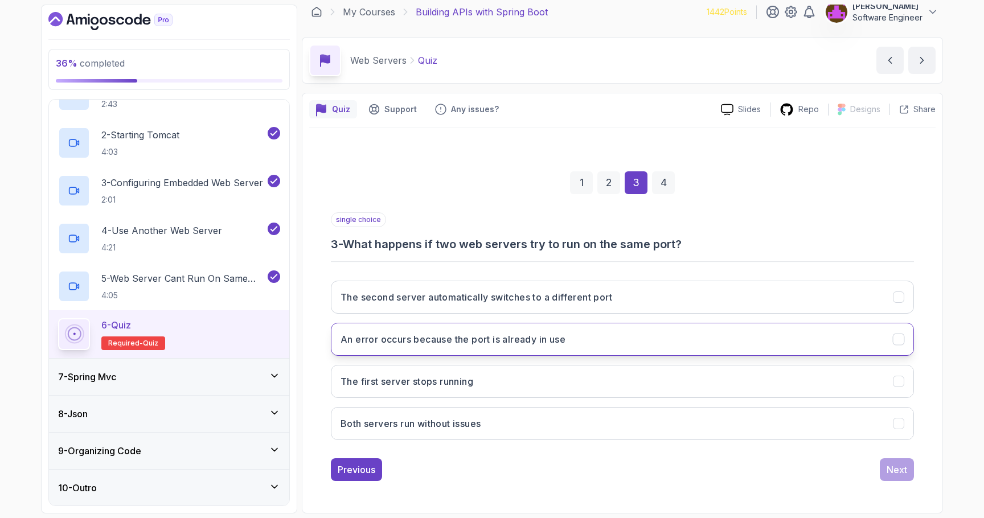
click at [431, 340] on h3 "An error occurs because the port is already in use" at bounding box center [453, 340] width 225 height 14
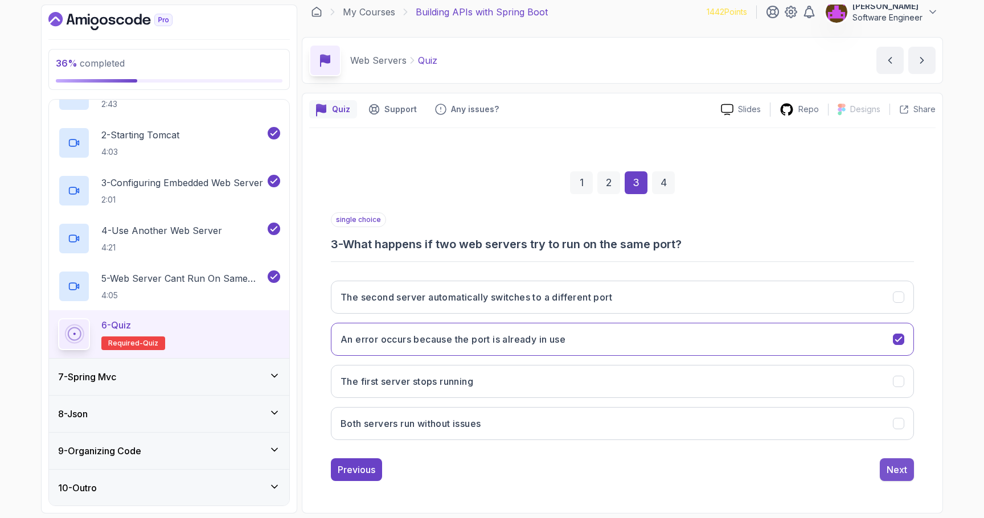
click at [891, 468] on div "Next" at bounding box center [897, 470] width 21 height 14
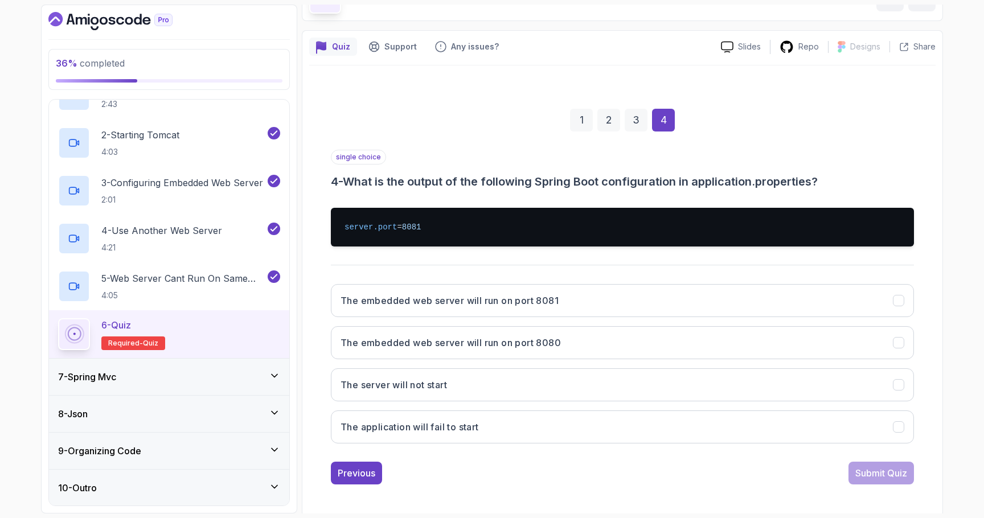
scroll to position [75, 0]
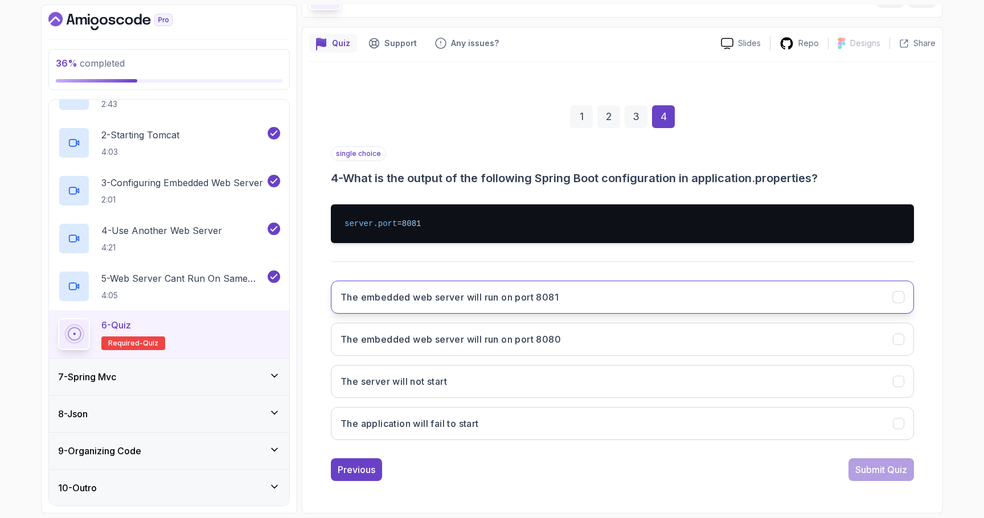
click at [472, 305] on button "The embedded web server will run on port 8081" at bounding box center [622, 297] width 583 height 33
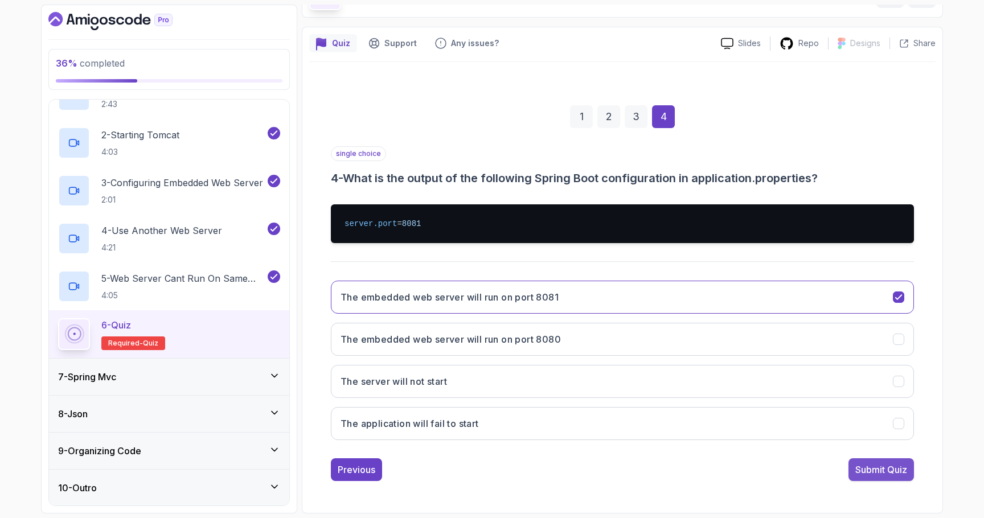
click at [884, 473] on div "Submit Quiz" at bounding box center [882, 470] width 52 height 14
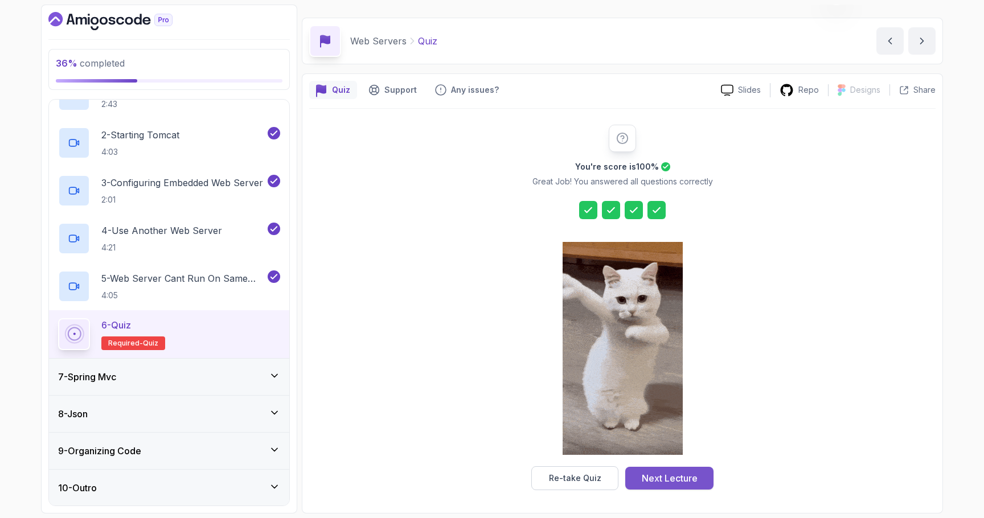
click at [688, 480] on div "Next Lecture" at bounding box center [670, 479] width 56 height 14
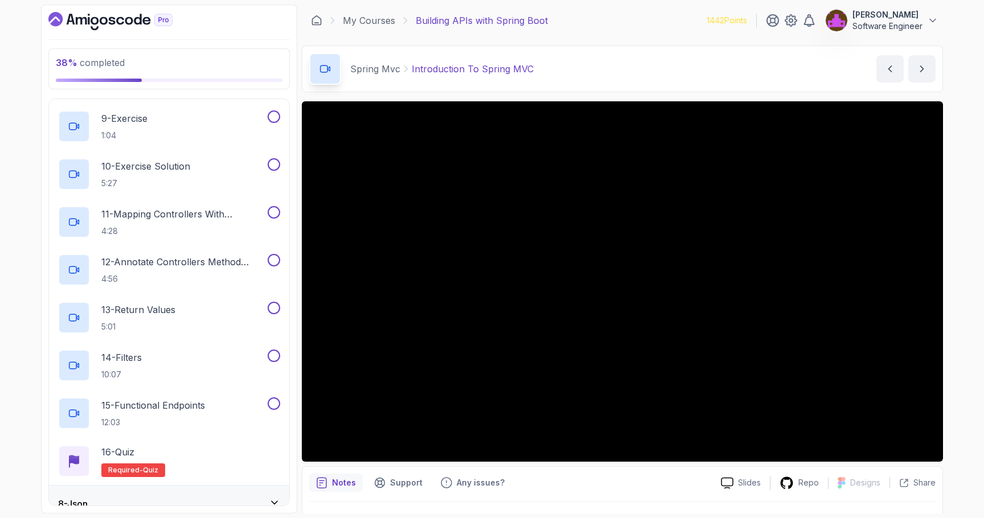
scroll to position [729, 0]
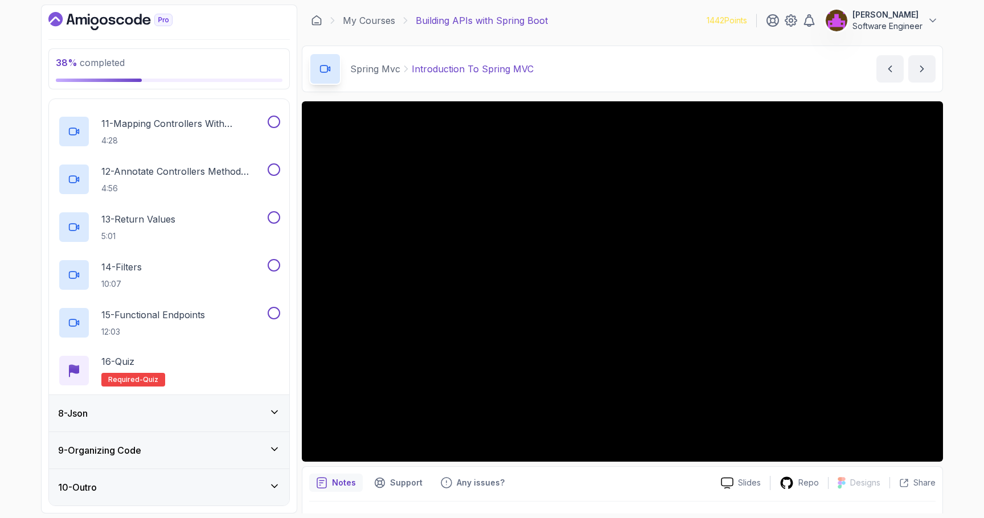
click at [170, 402] on div "8 - Json" at bounding box center [169, 413] width 240 height 36
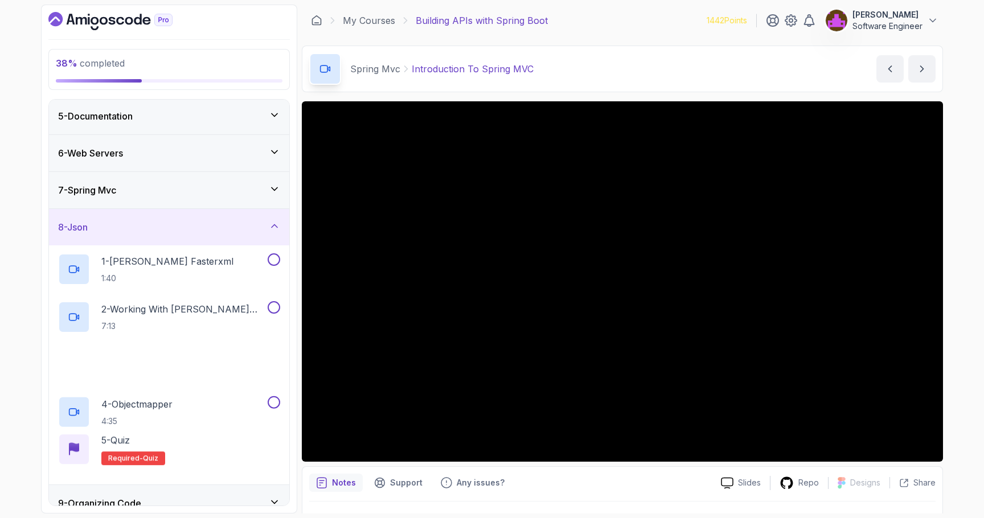
scroll to position [202, 0]
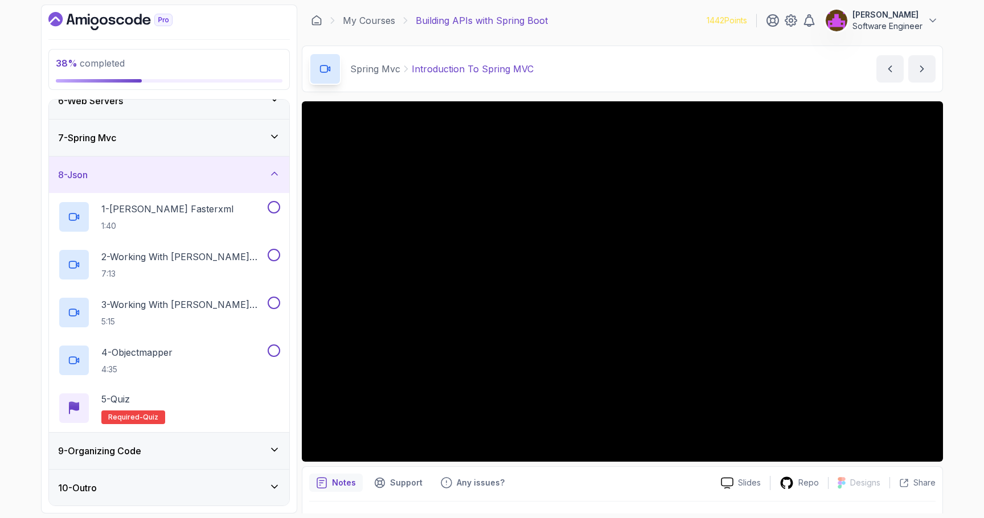
click at [151, 454] on div "9 - Organizing Code" at bounding box center [169, 451] width 222 height 14
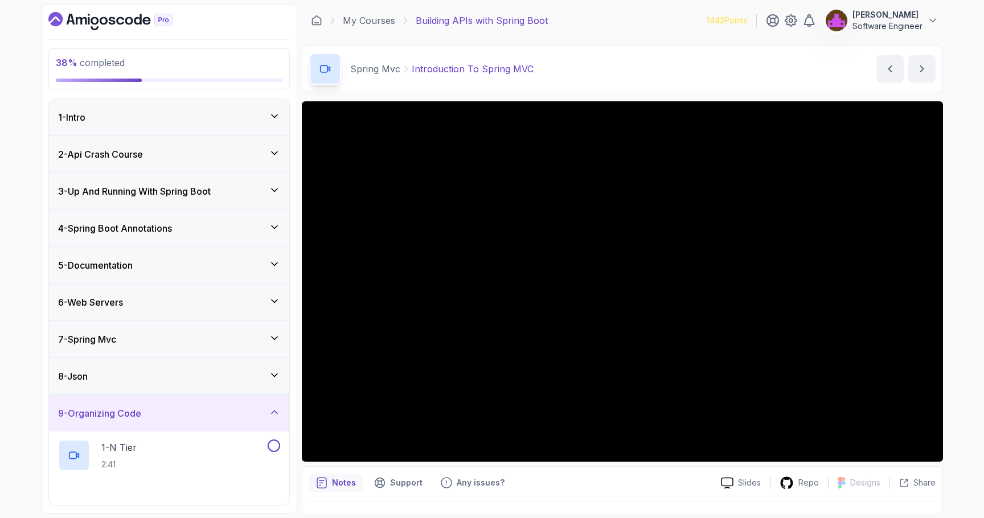
scroll to position [441, 0]
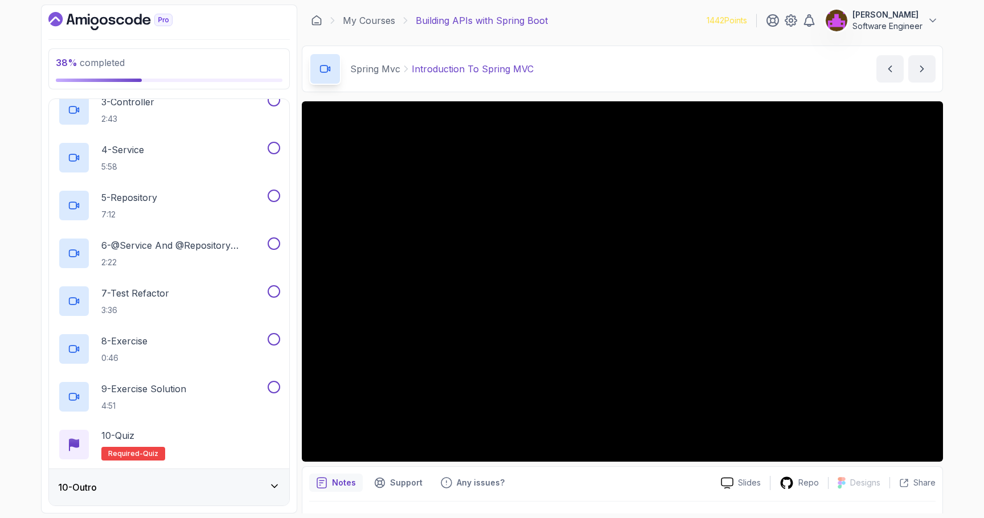
click at [137, 484] on div "10 - Outro" at bounding box center [169, 488] width 222 height 14
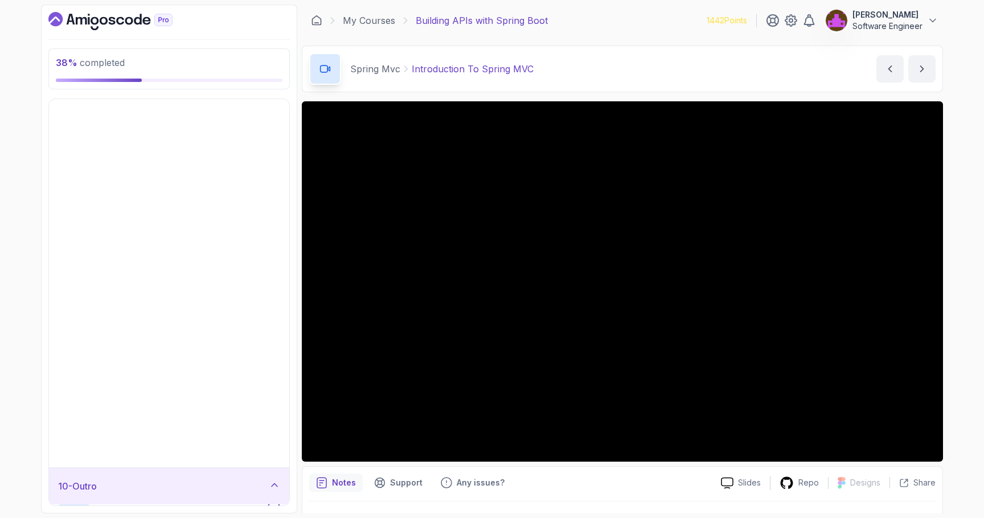
scroll to position [0, 0]
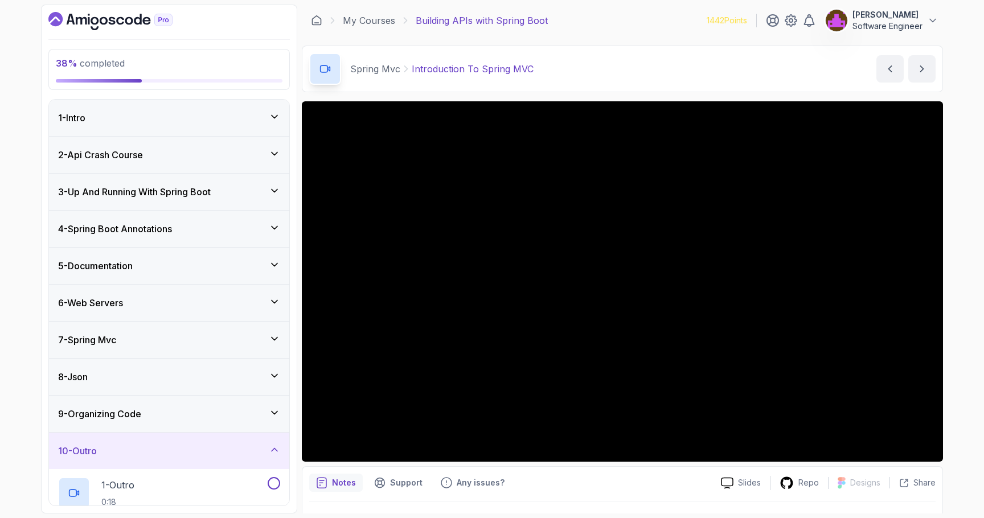
click at [116, 341] on h3 "7 - Spring Mvc" at bounding box center [87, 340] width 58 height 14
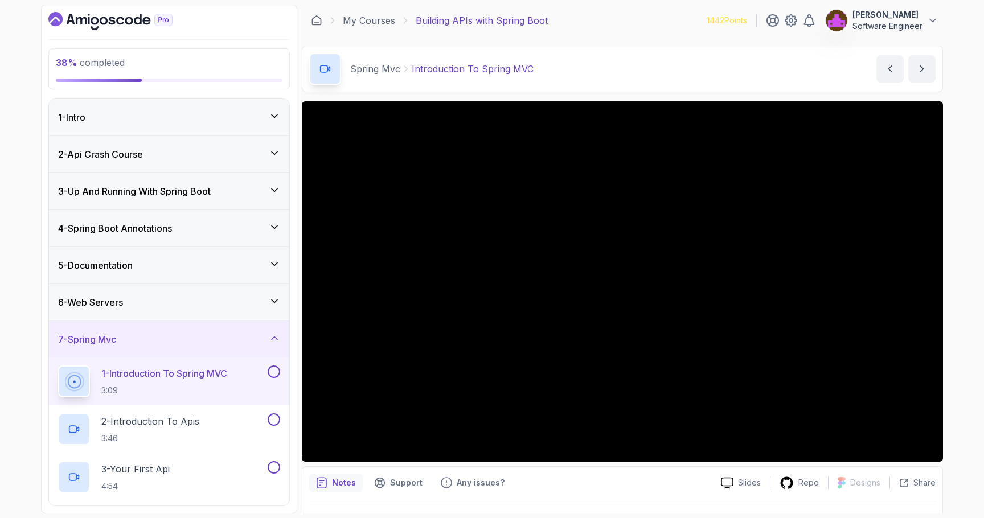
click at [134, 309] on div "6 - Web Servers" at bounding box center [169, 303] width 222 height 14
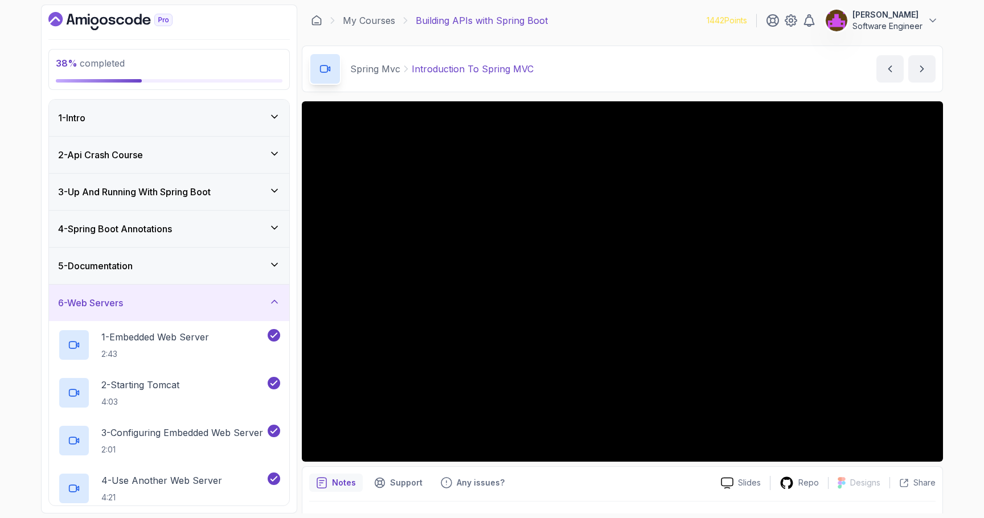
click at [138, 300] on div "6 - Web Servers" at bounding box center [169, 303] width 222 height 14
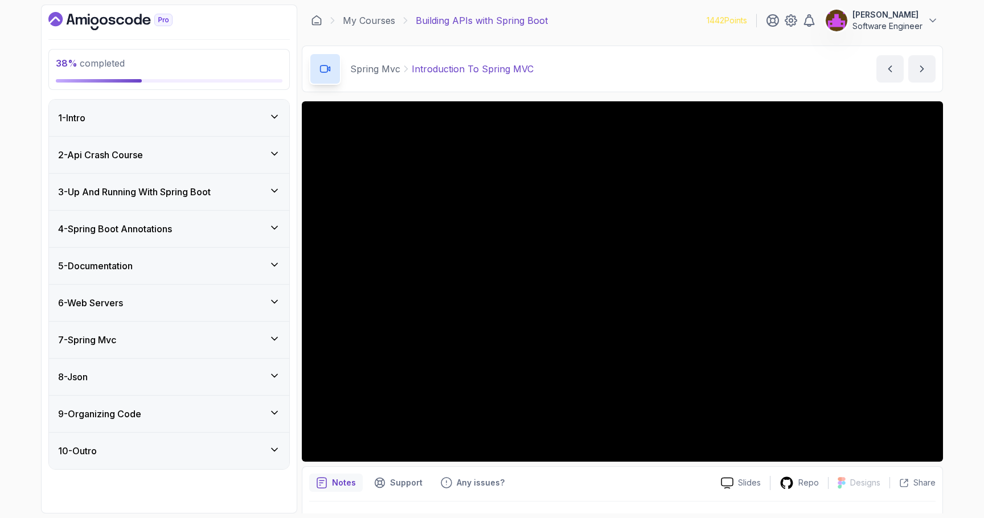
click at [140, 334] on div "7 - Spring Mvc" at bounding box center [169, 340] width 222 height 14
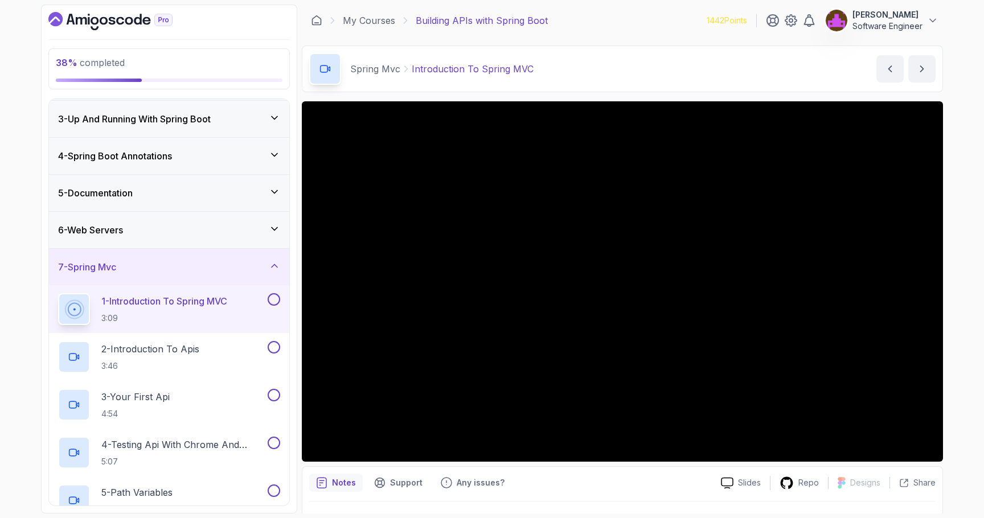
scroll to position [88, 0]
